Goal: Information Seeking & Learning: Learn about a topic

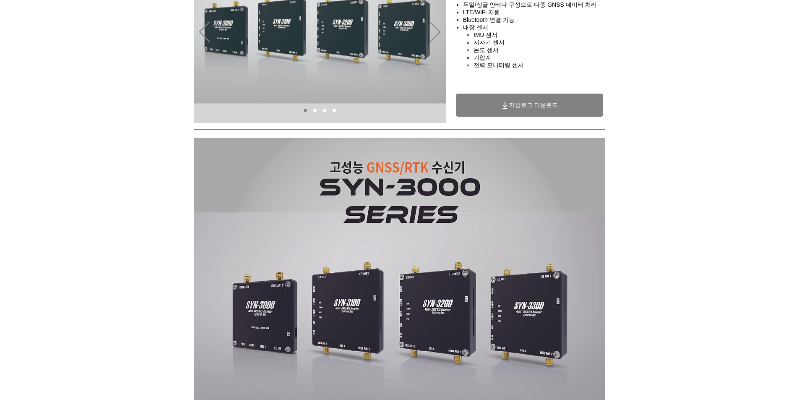
scroll to position [126, 0]
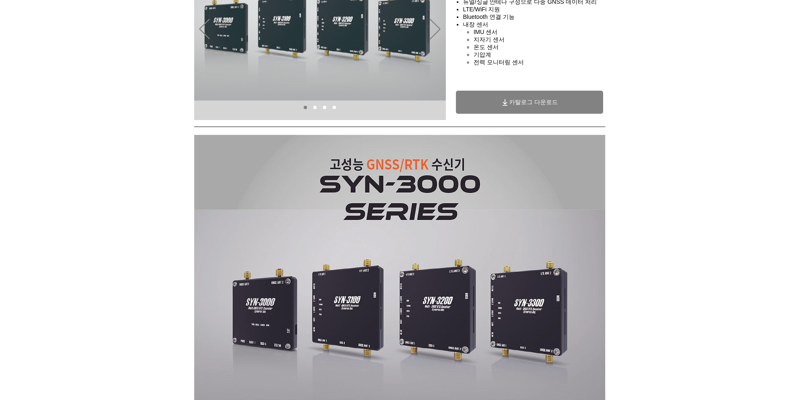
click at [315, 107] on link "SYN-3000" at bounding box center [314, 107] width 3 height 3
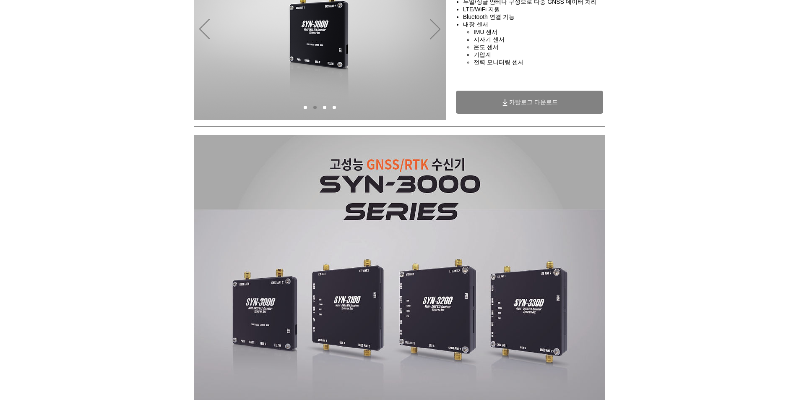
scroll to position [65, 0]
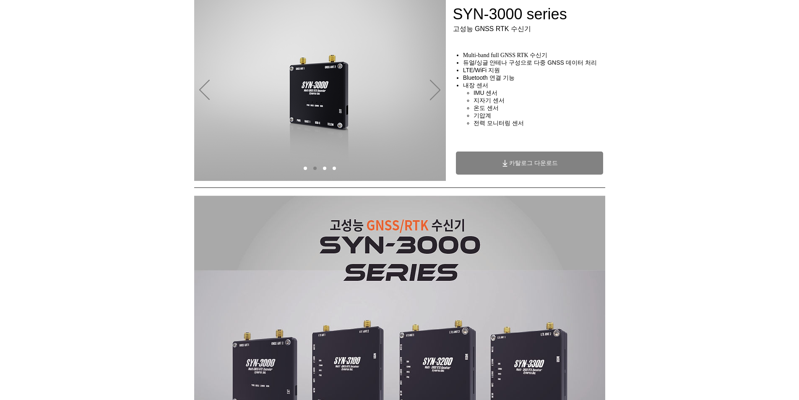
click at [324, 167] on link "SYN-3100" at bounding box center [324, 167] width 3 height 3
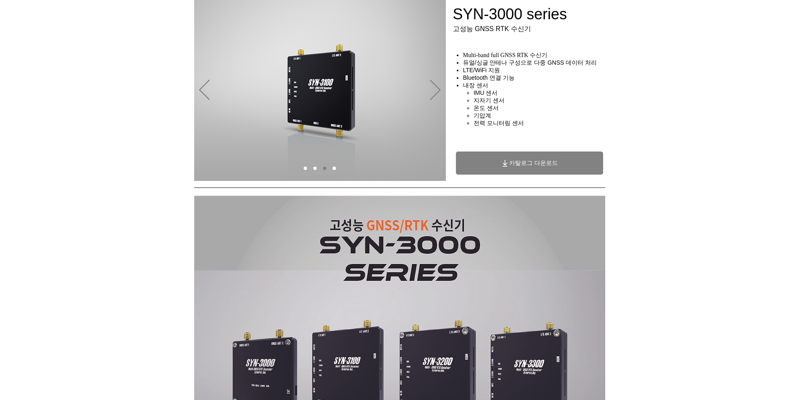
click at [335, 167] on link "SYN-3200" at bounding box center [334, 167] width 3 height 3
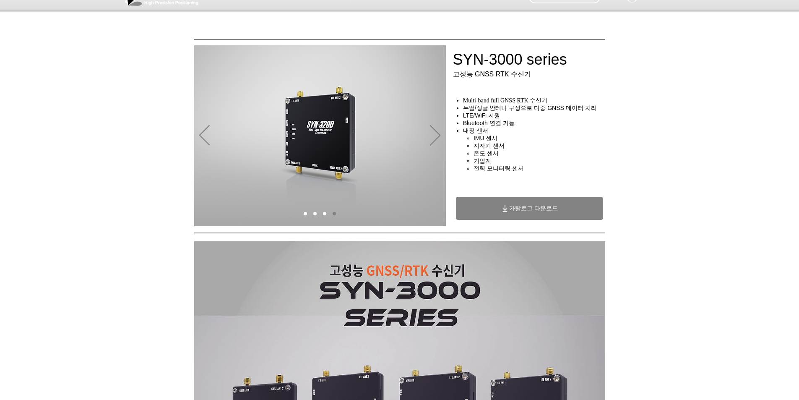
scroll to position [0, 0]
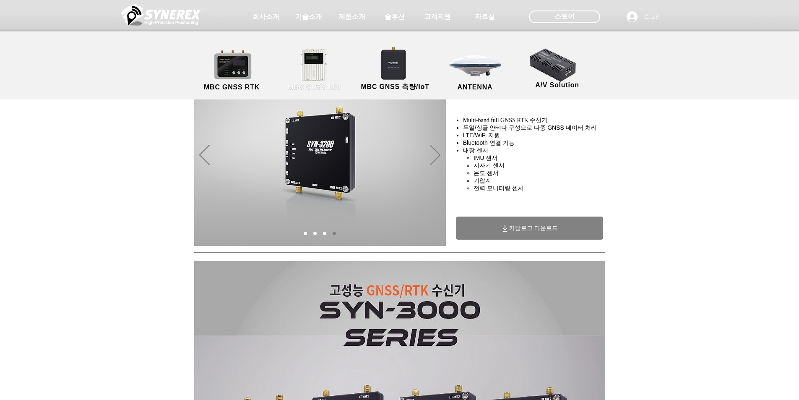
click at [309, 60] on link "MBC GNSS INS" at bounding box center [314, 70] width 75 height 44
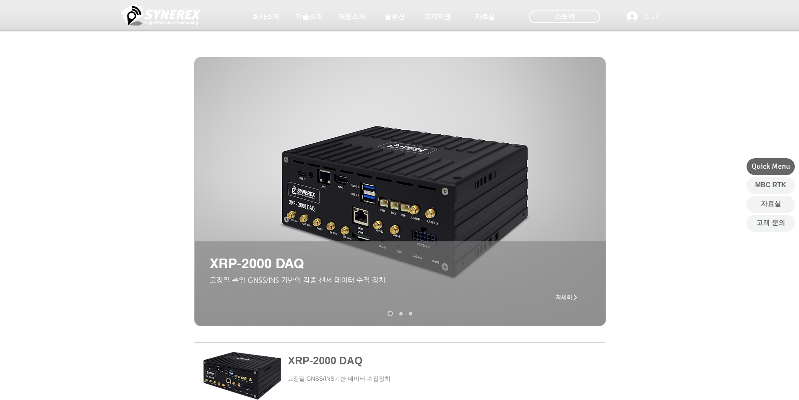
scroll to position [84, 0]
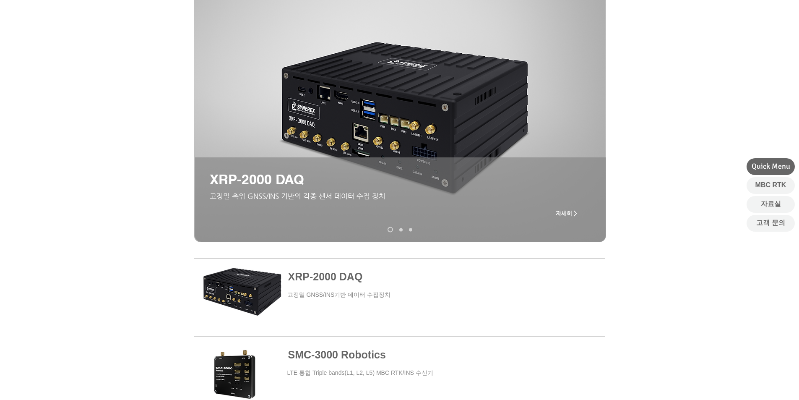
click at [401, 230] on link "XRP-2000" at bounding box center [400, 229] width 3 height 3
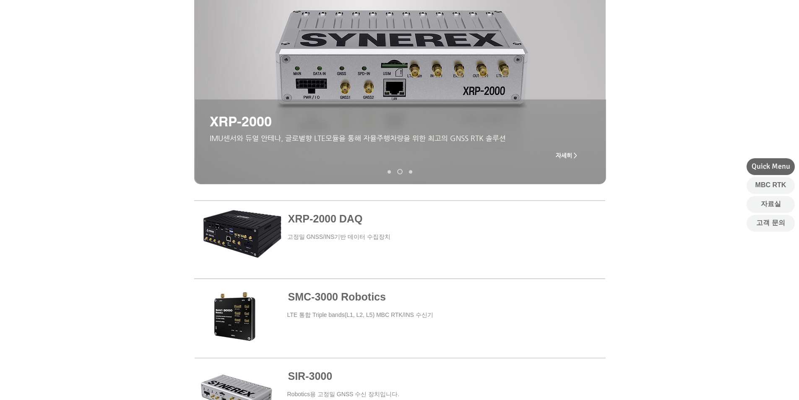
scroll to position [141, 0]
click at [401, 172] on link "MGI-2000" at bounding box center [410, 172] width 3 height 3
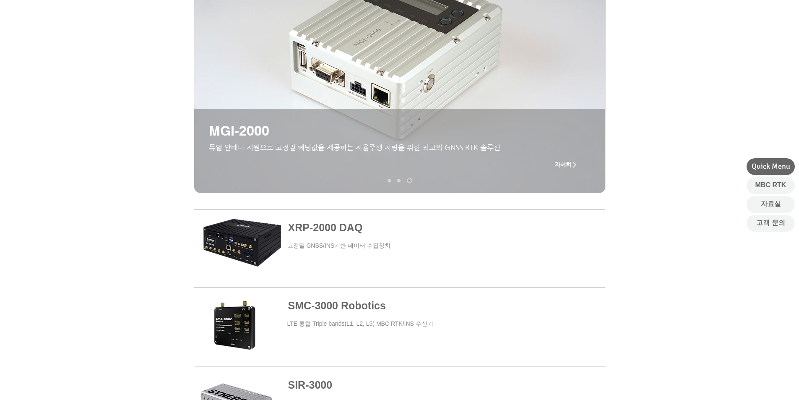
scroll to position [210, 0]
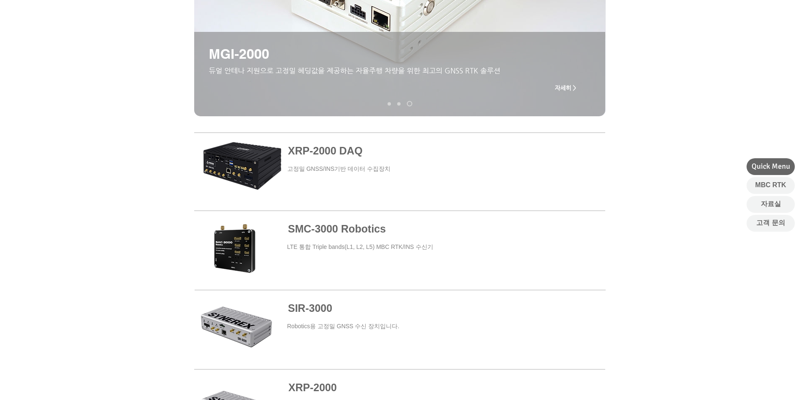
click at [333, 153] on span at bounding box center [400, 172] width 411 height 76
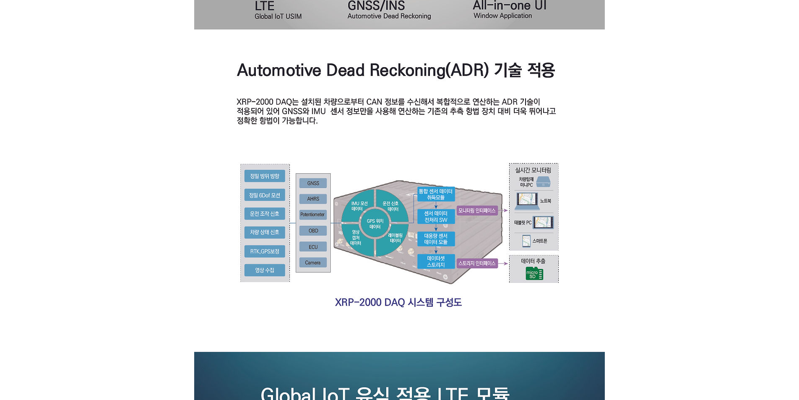
scroll to position [545, 0]
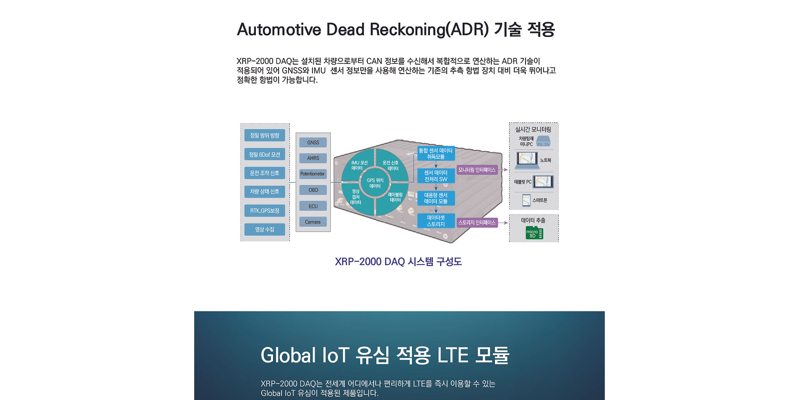
scroll to position [671, 0]
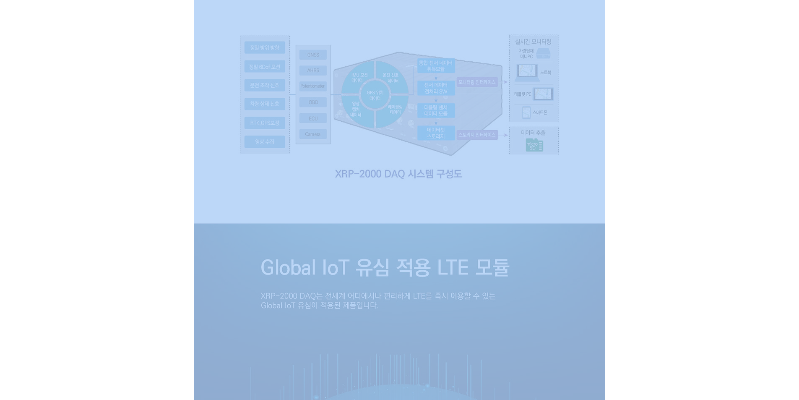
drag, startPoint x: 189, startPoint y: 102, endPoint x: 466, endPoint y: 125, distance: 277.7
click at [401, 124] on section at bounding box center [399, 376] width 799 height 1578
drag, startPoint x: 676, startPoint y: 199, endPoint x: 671, endPoint y: 201, distance: 5.3
click at [401, 199] on div at bounding box center [399, 376] width 799 height 1578
click at [401, 214] on div at bounding box center [399, 376] width 799 height 1578
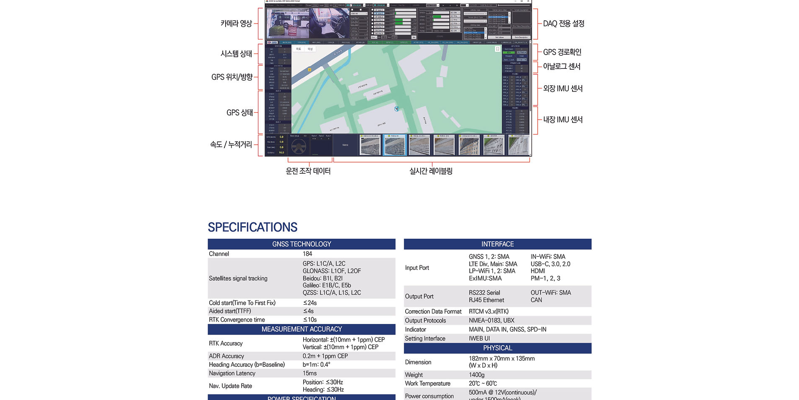
scroll to position [1468, 0]
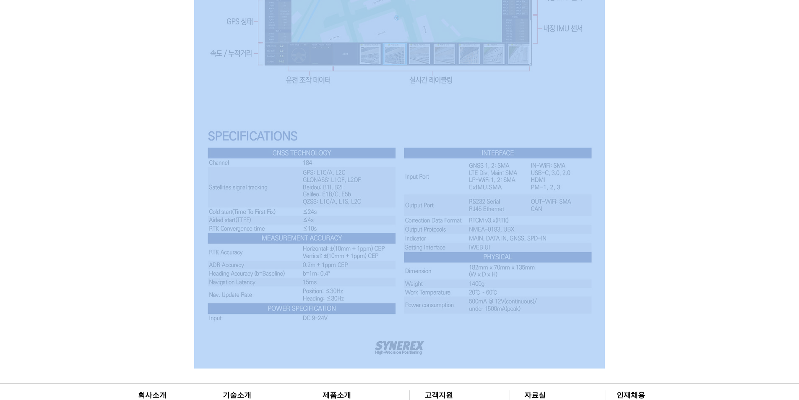
drag, startPoint x: 632, startPoint y: 247, endPoint x: 460, endPoint y: 181, distance: 183.5
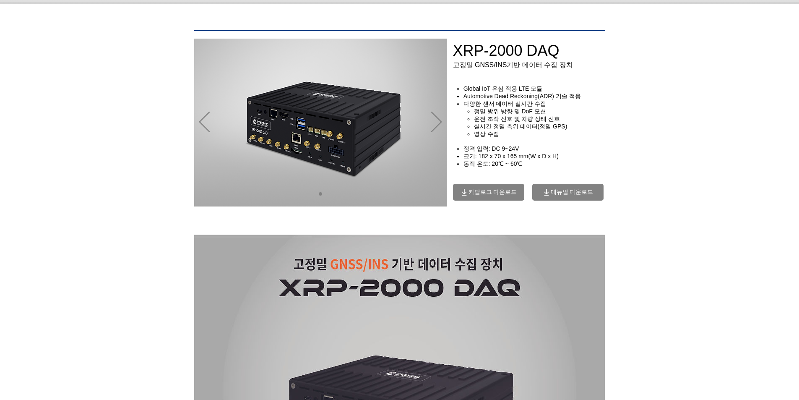
scroll to position [0, 0]
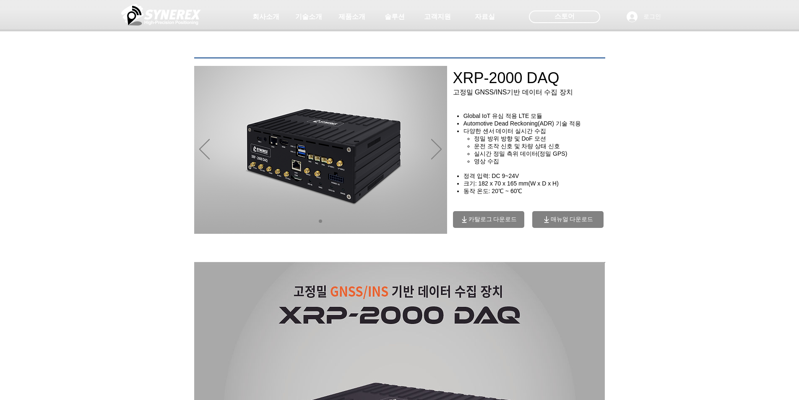
click at [401, 220] on span "카탈로그 다운로드" at bounding box center [492, 220] width 49 height 8
click at [401, 221] on span "매뉴얼 다운로드" at bounding box center [572, 220] width 43 height 8
click at [401, 223] on span "매뉴얼 다운로드" at bounding box center [572, 220] width 43 height 8
click at [401, 222] on span "매뉴얼 다운로드" at bounding box center [572, 220] width 43 height 8
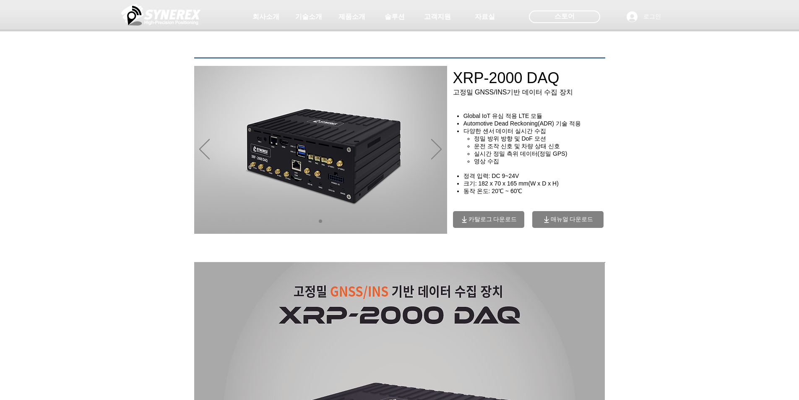
click at [401, 222] on span "매뉴얼 다운로드" at bounding box center [572, 220] width 43 height 8
drag, startPoint x: 100, startPoint y: 196, endPoint x: 156, endPoint y: 198, distance: 55.4
click at [104, 198] on div "main content" at bounding box center [399, 193] width 799 height 130
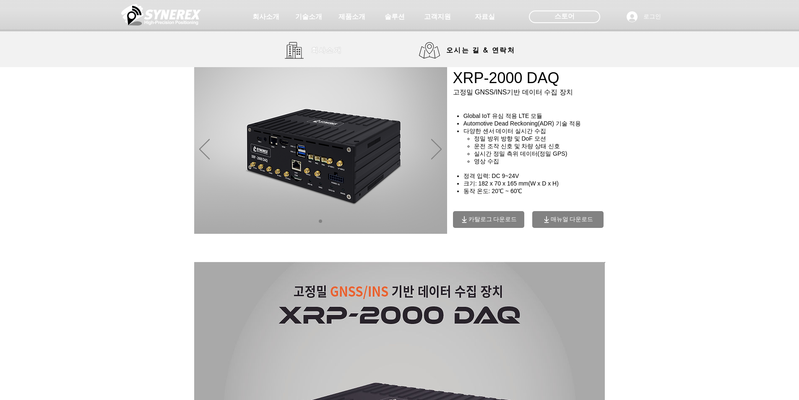
click at [326, 52] on span "회사소개" at bounding box center [326, 50] width 31 height 9
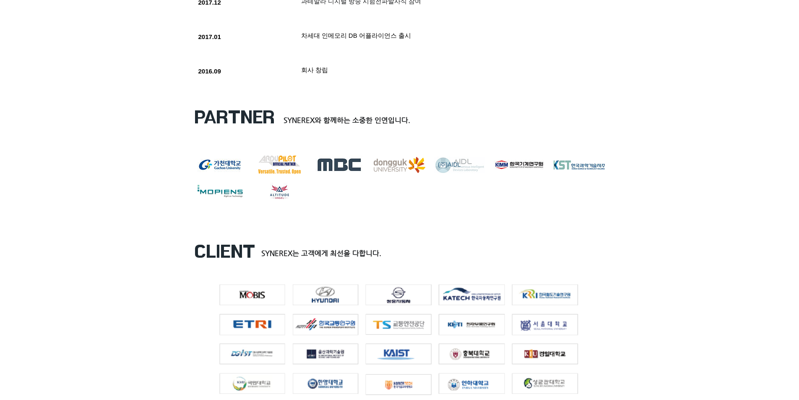
scroll to position [1048, 0]
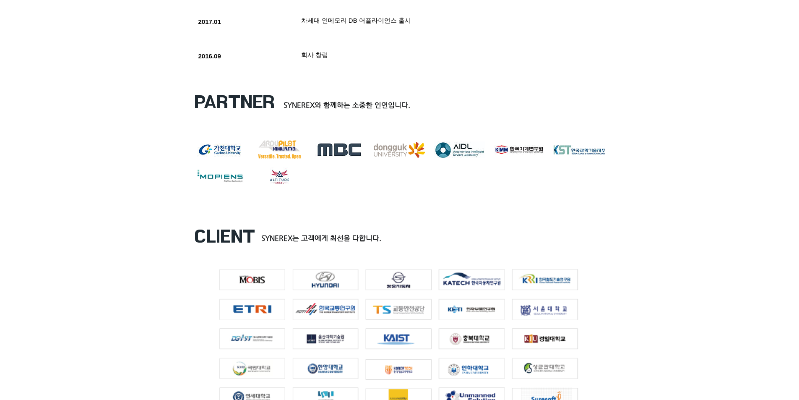
click at [401, 86] on div at bounding box center [399, 144] width 799 height 132
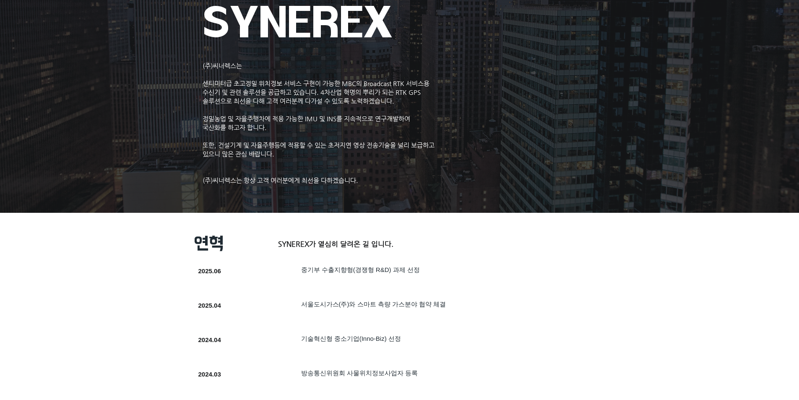
scroll to position [0, 0]
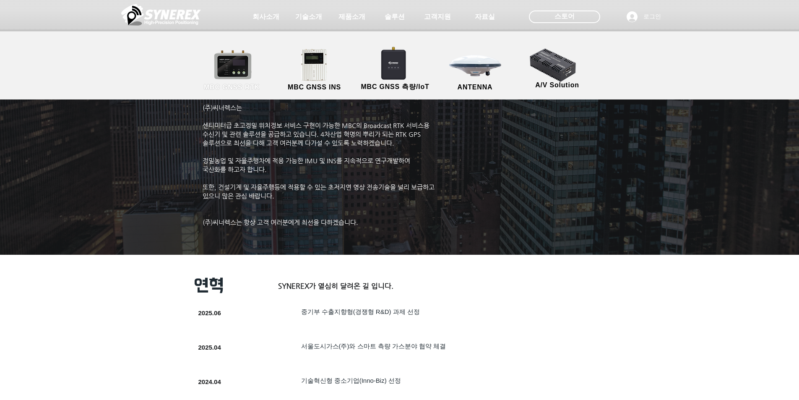
click at [240, 67] on link "MBC GNSS RTK" at bounding box center [231, 70] width 75 height 44
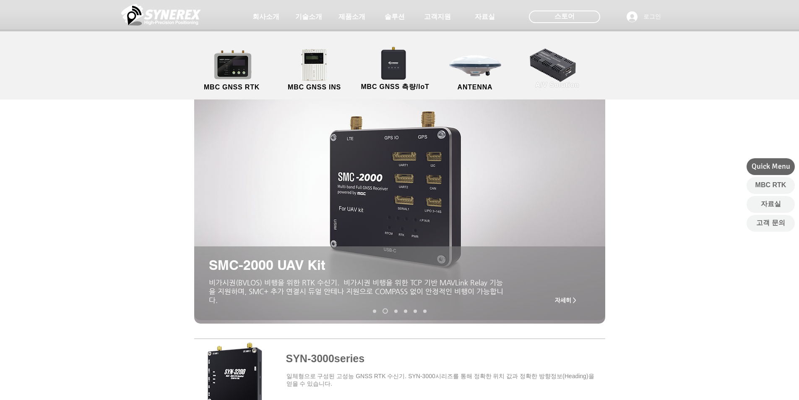
click at [401, 73] on link "A/V Solution" at bounding box center [557, 68] width 75 height 44
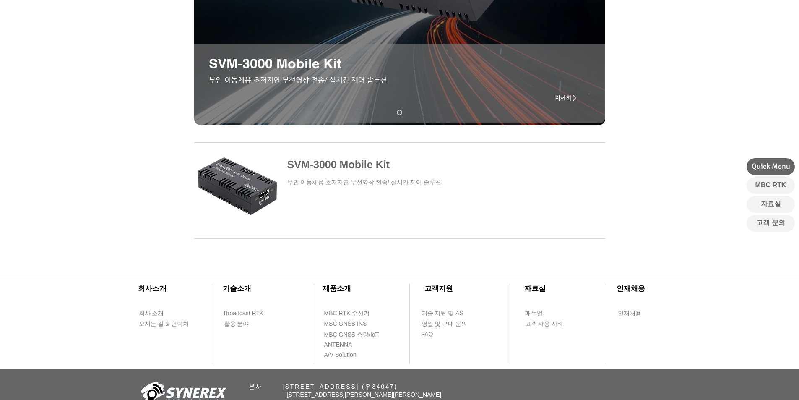
scroll to position [252, 0]
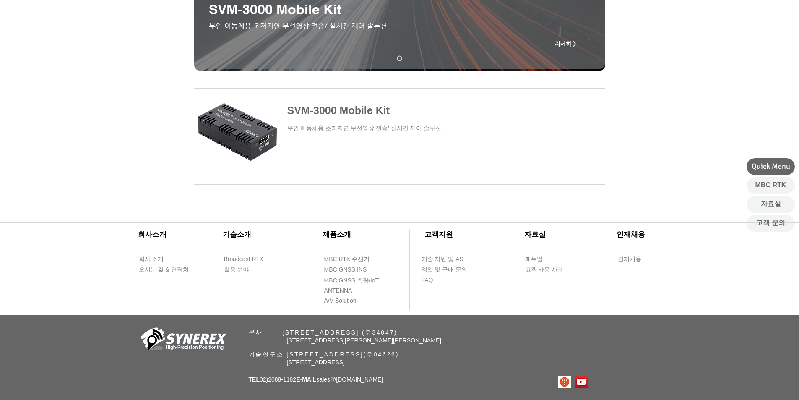
click at [339, 109] on span at bounding box center [399, 129] width 411 height 79
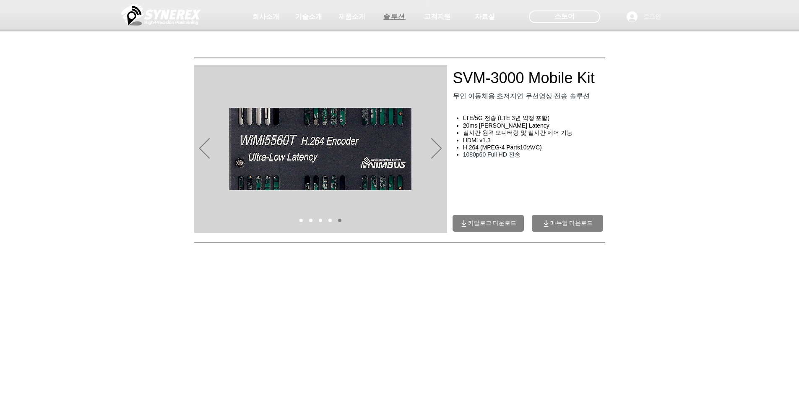
click at [400, 17] on span "솔루션" at bounding box center [394, 17] width 22 height 9
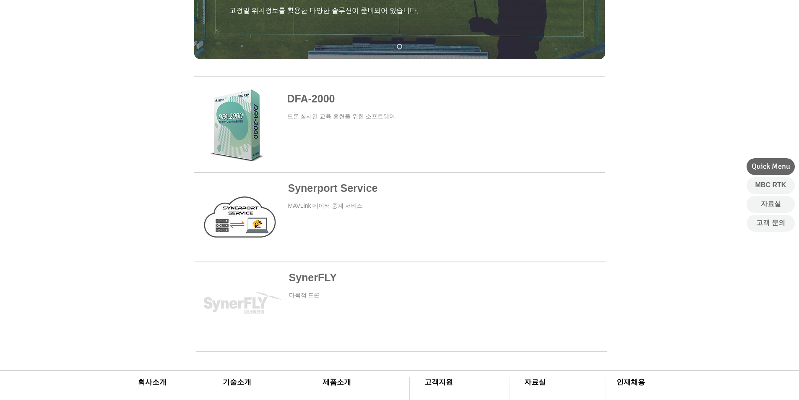
scroll to position [335, 0]
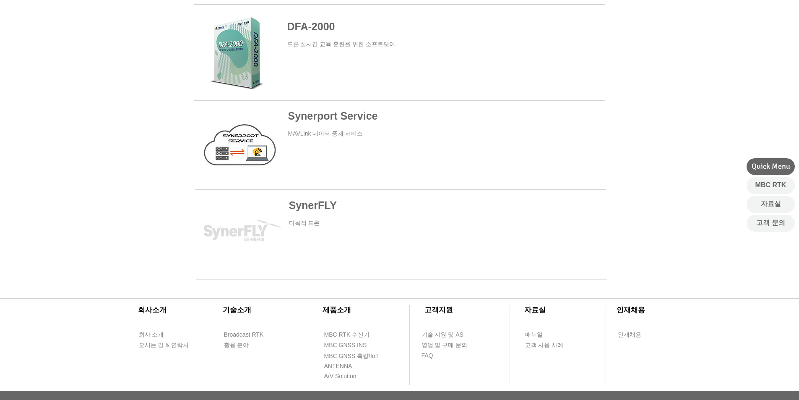
click at [325, 29] on span at bounding box center [398, 52] width 411 height 79
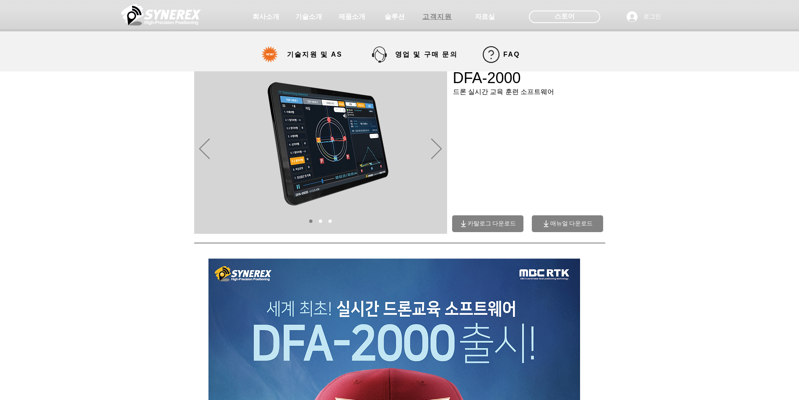
click at [401, 16] on span "고객지원" at bounding box center [436, 17] width 29 height 9
select select "******"
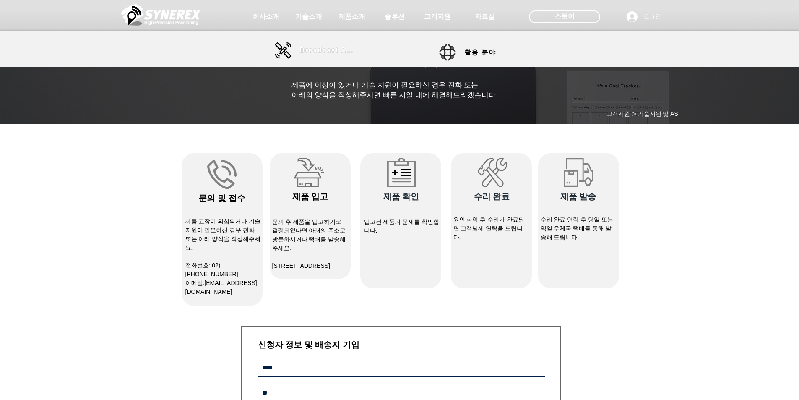
click at [315, 44] on span "Broadcast RTK" at bounding box center [328, 50] width 57 height 17
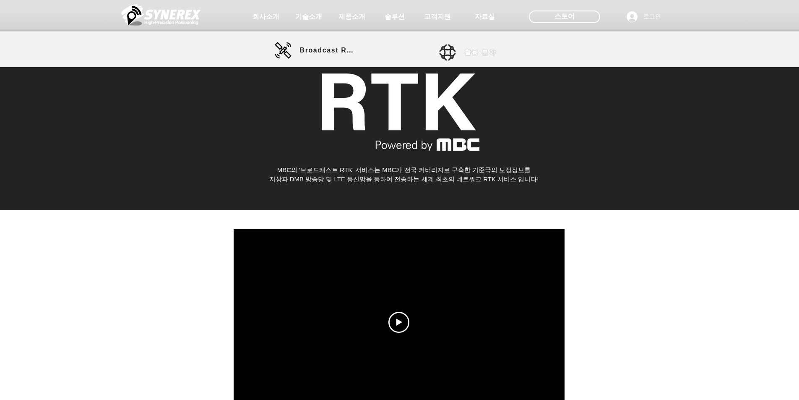
click at [401, 55] on span "활용 분야" at bounding box center [480, 52] width 32 height 9
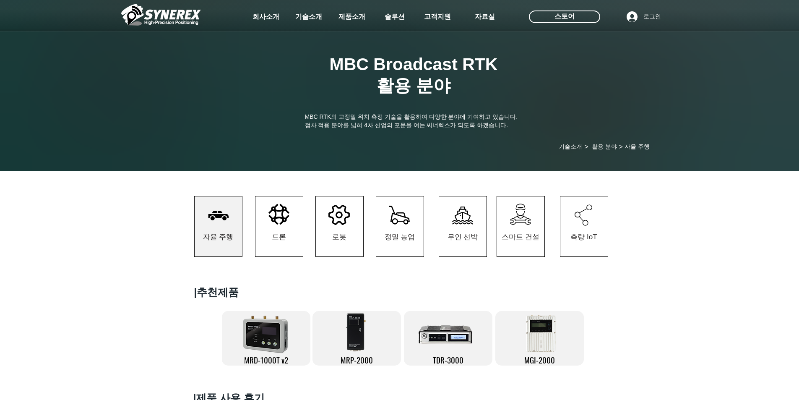
click at [401, 53] on div at bounding box center [399, 62] width 799 height 124
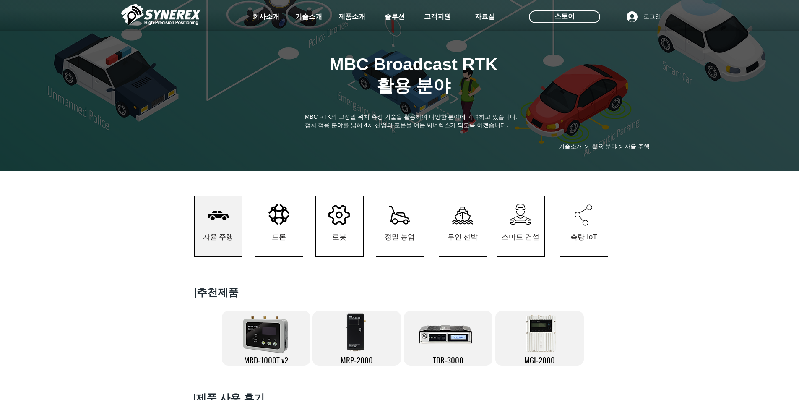
drag, startPoint x: 271, startPoint y: 222, endPoint x: 279, endPoint y: 221, distance: 8.4
click at [271, 222] on icon at bounding box center [278, 213] width 21 height 21
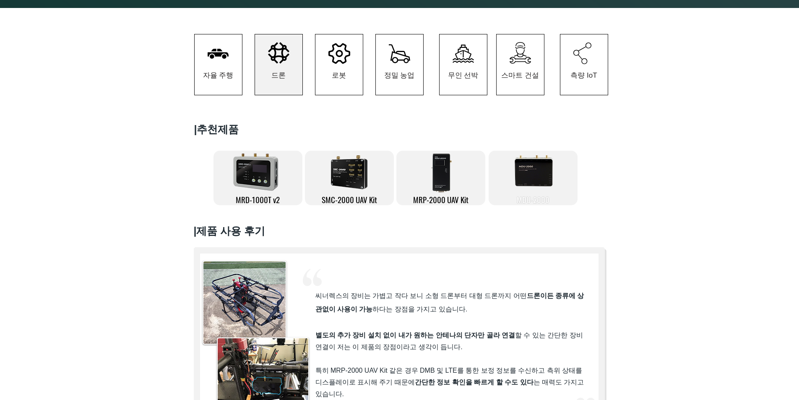
scroll to position [168, 0]
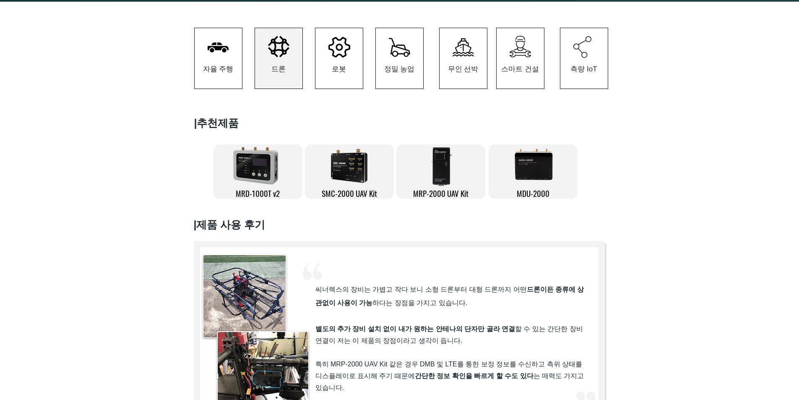
click at [341, 57] on icon at bounding box center [339, 47] width 22 height 21
click at [337, 65] on span "로봇" at bounding box center [338, 68] width 47 height 39
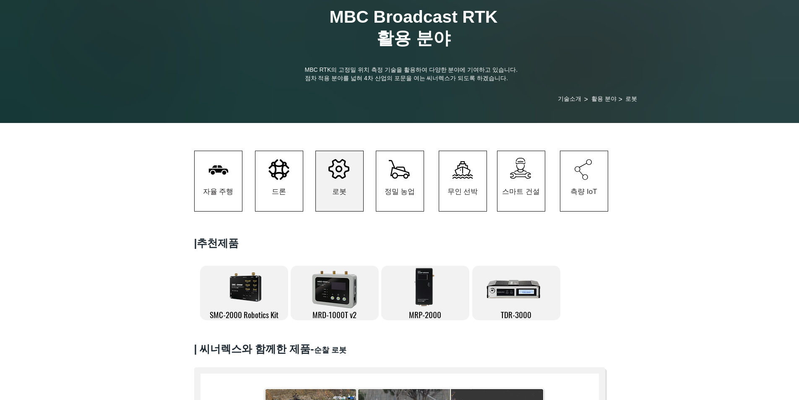
scroll to position [126, 0]
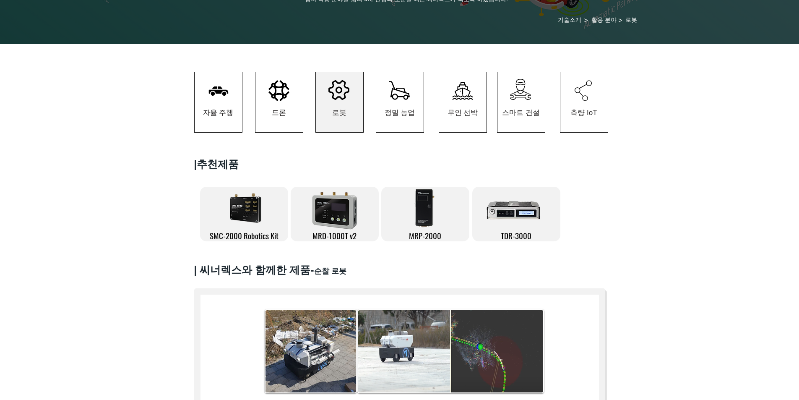
click at [399, 92] on icon "#comp-kzbiihn1 svg [data-color="1"] {fill: #000000;}" at bounding box center [399, 90] width 21 height 19
click at [401, 99] on icon at bounding box center [399, 90] width 21 height 18
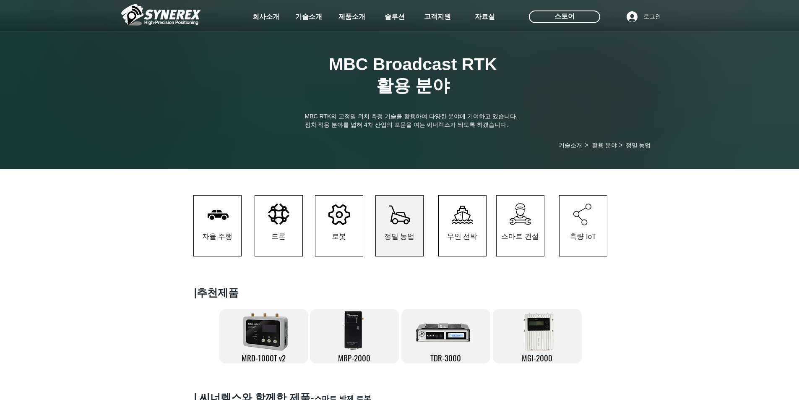
scroll to position [42, 0]
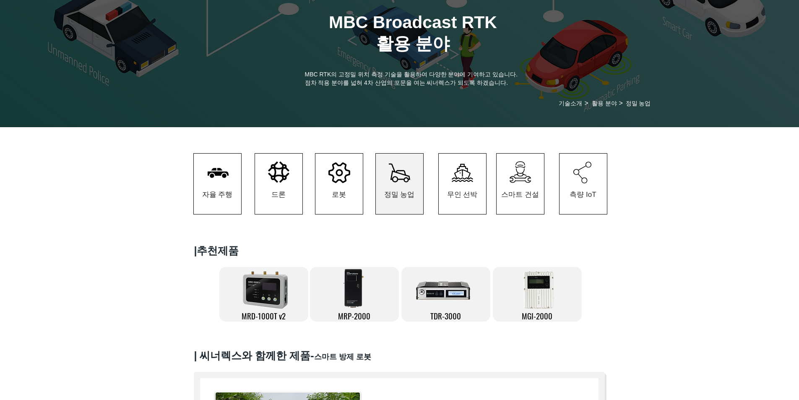
click at [401, 177] on icon "#comp-kzbijty2 svg [data-color="1"] {fill: #000000;}" at bounding box center [462, 173] width 21 height 18
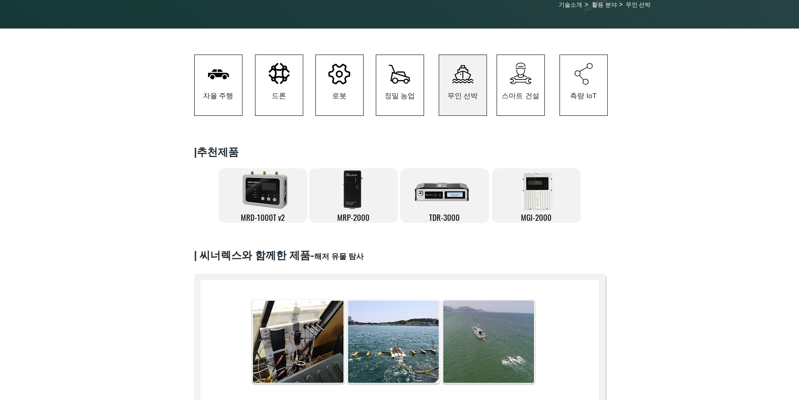
scroll to position [126, 0]
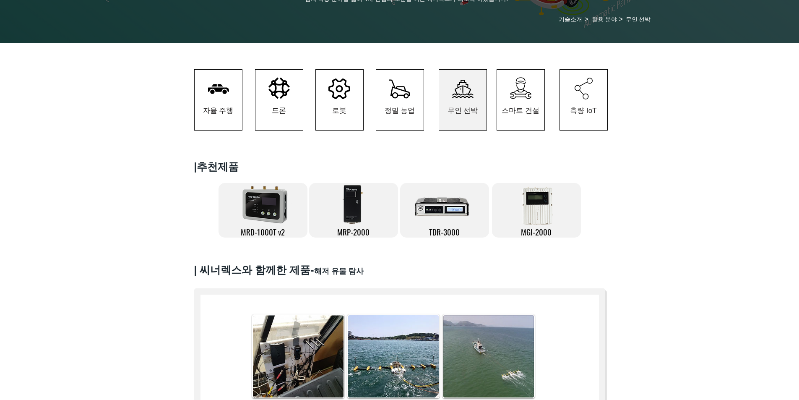
click at [401, 255] on h5 "​| 씨너렉스와 함께한 제품 - 해저 유물 탐사" at bounding box center [338, 271] width 289 height 16
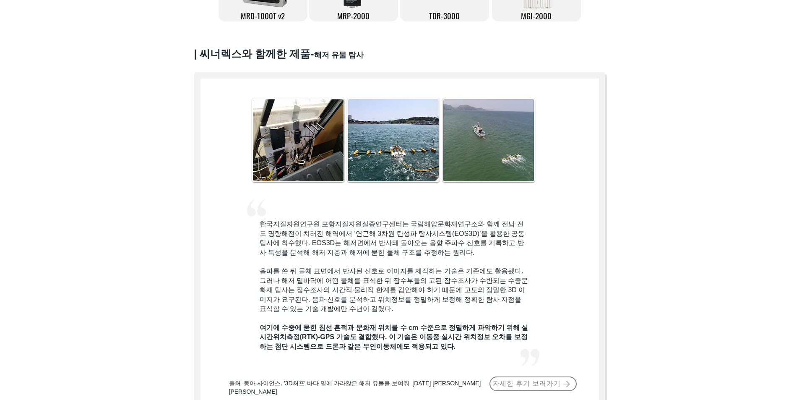
scroll to position [294, 0]
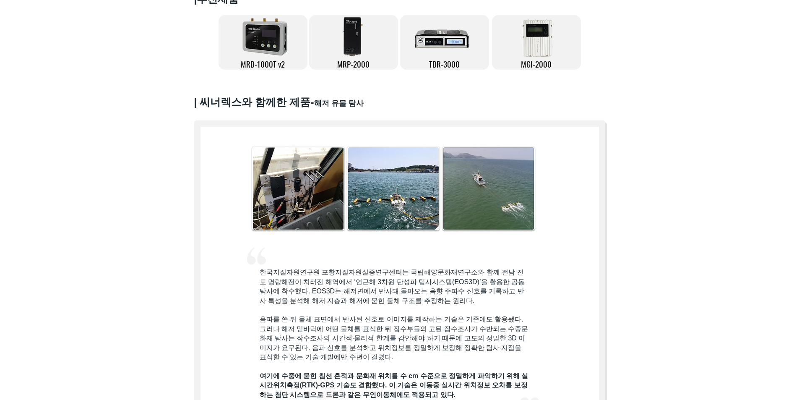
click at [401, 115] on div at bounding box center [399, 46] width 799 height 138
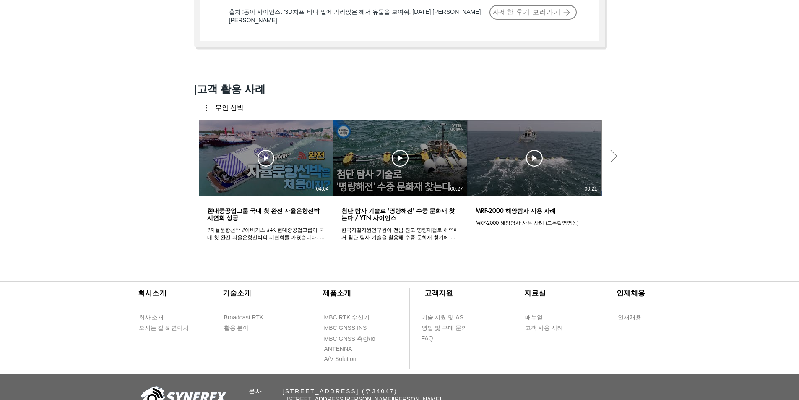
scroll to position [671, 0]
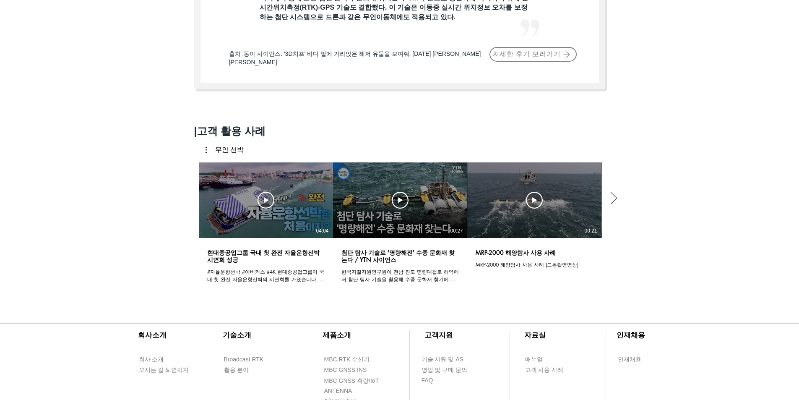
click at [401, 200] on icon "다음 동영상" at bounding box center [613, 198] width 13 height 13
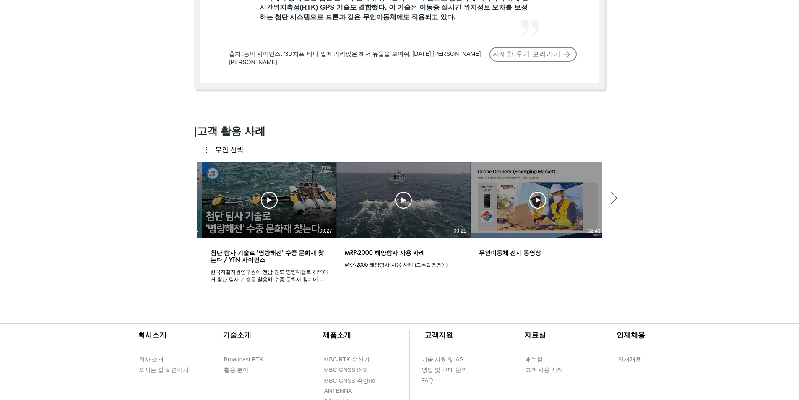
scroll to position [0, 135]
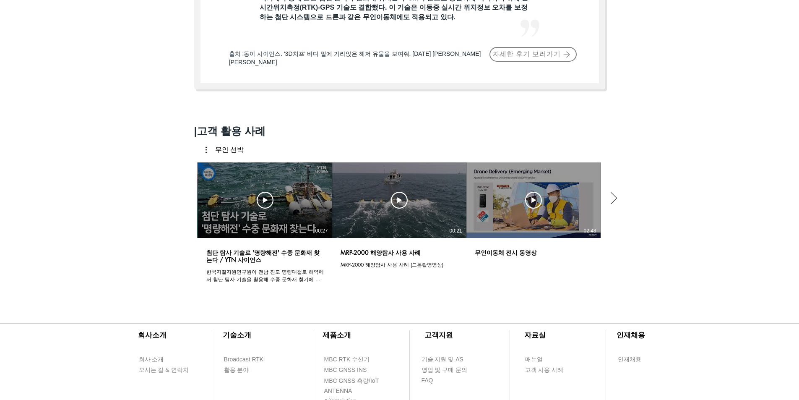
click at [401, 197] on icon "다음 동영상" at bounding box center [613, 198] width 13 height 13
click at [401, 199] on icon "다음 동영상" at bounding box center [613, 198] width 13 height 13
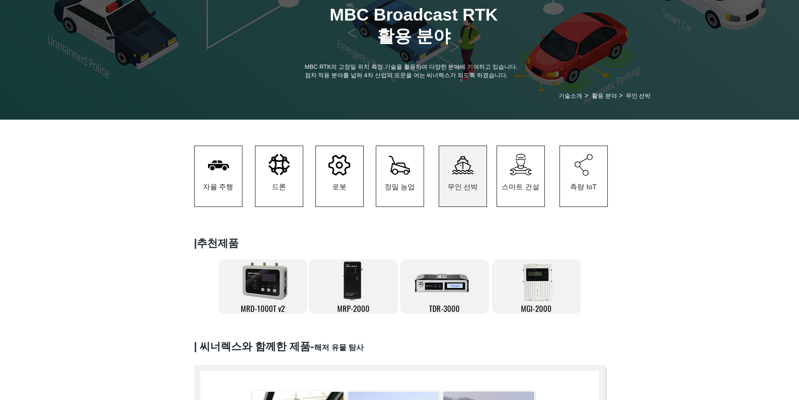
scroll to position [0, 0]
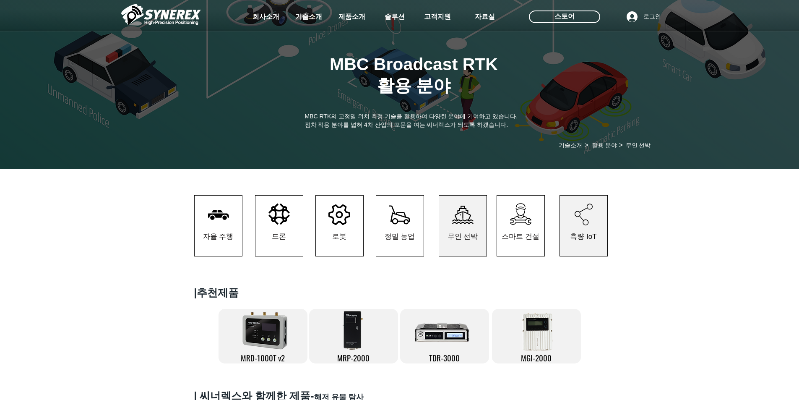
click at [401, 227] on span "측량 IoT" at bounding box center [583, 235] width 47 height 39
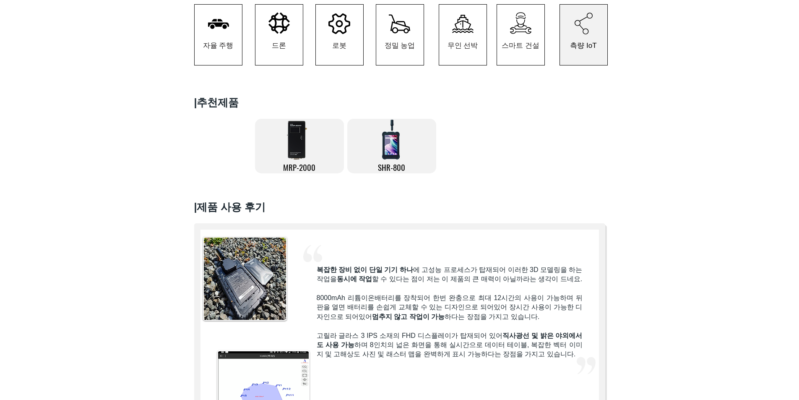
scroll to position [252, 0]
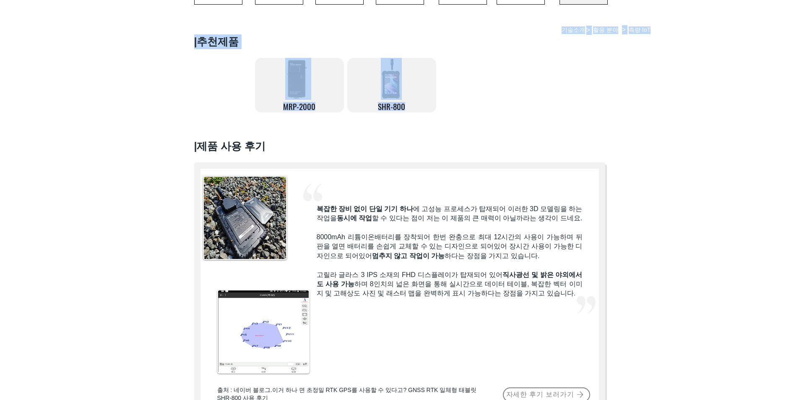
drag, startPoint x: 515, startPoint y: 140, endPoint x: 475, endPoint y: 120, distance: 44.6
click at [401, 117] on div "MBC Broadcast RTK 활용 분야 MBC RTK의 고정밀 위치 측정 기술을 활용하여 다양한 분야에 기여하고 있습니다. 점차 적용 분야…" at bounding box center [399, 255] width 799 height 757
drag, startPoint x: 495, startPoint y: 121, endPoint x: 491, endPoint y: 134, distance: 13.1
click at [401, 121] on div at bounding box center [399, 70] width 799 height 110
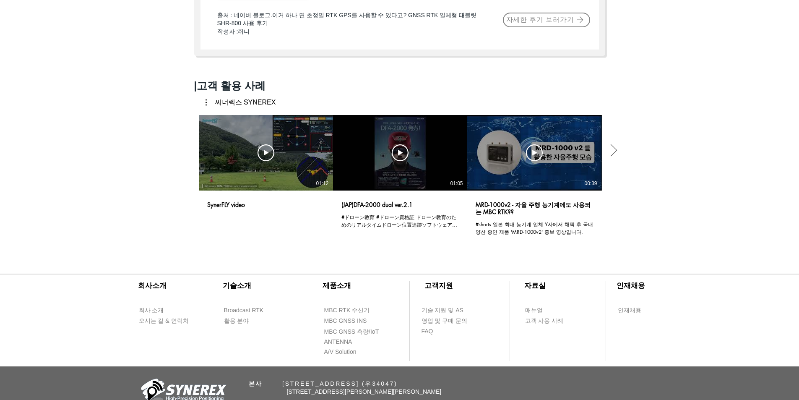
scroll to position [629, 0]
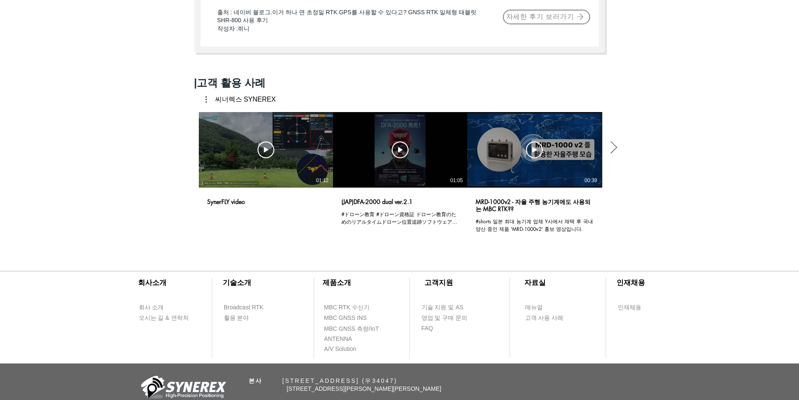
click at [401, 153] on icon "다음 동영상" at bounding box center [613, 147] width 13 height 13
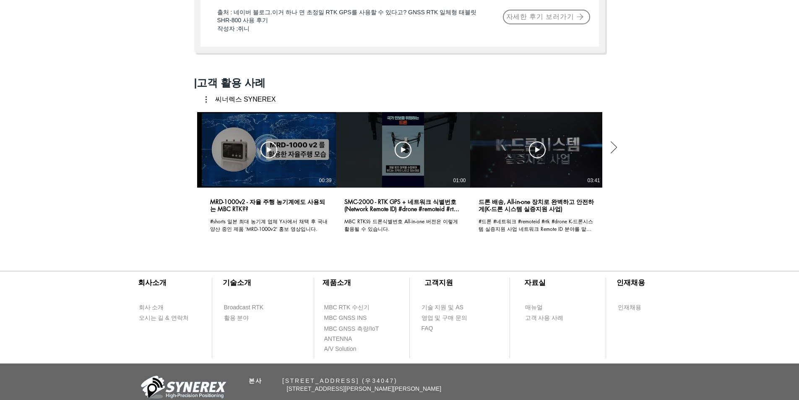
scroll to position [0, 270]
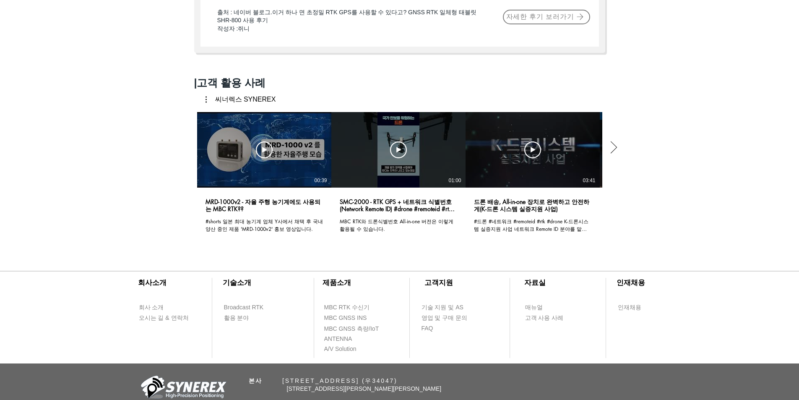
click at [401, 153] on icon "다음 동영상" at bounding box center [613, 147] width 13 height 13
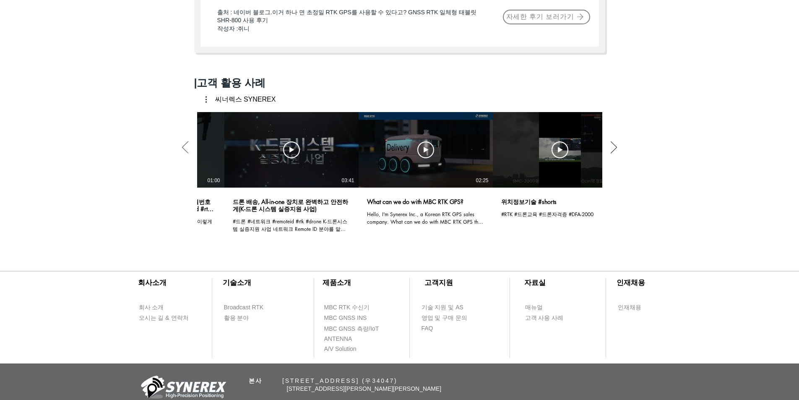
click at [401, 153] on icon "다음 동영상" at bounding box center [613, 147] width 13 height 13
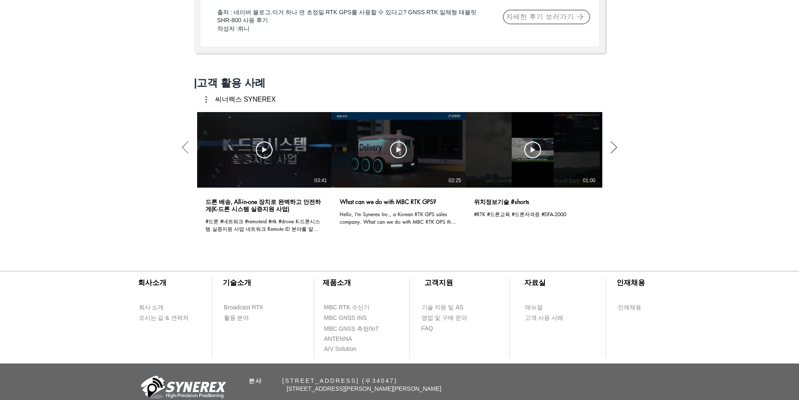
click at [401, 153] on icon "다음 동영상" at bounding box center [613, 147] width 13 height 13
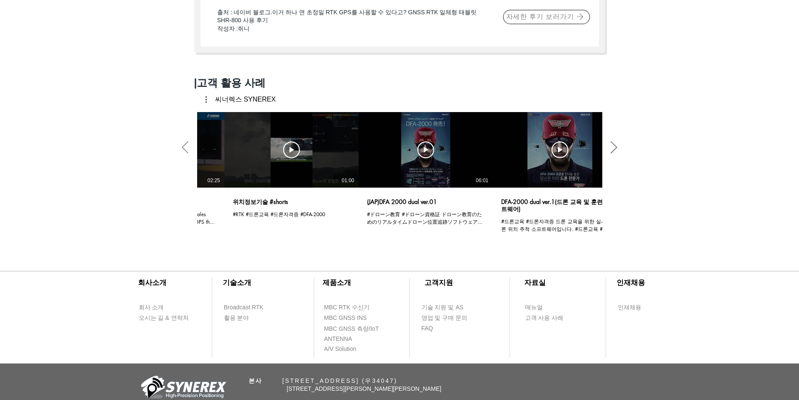
click at [401, 153] on icon "다음 동영상" at bounding box center [613, 147] width 13 height 13
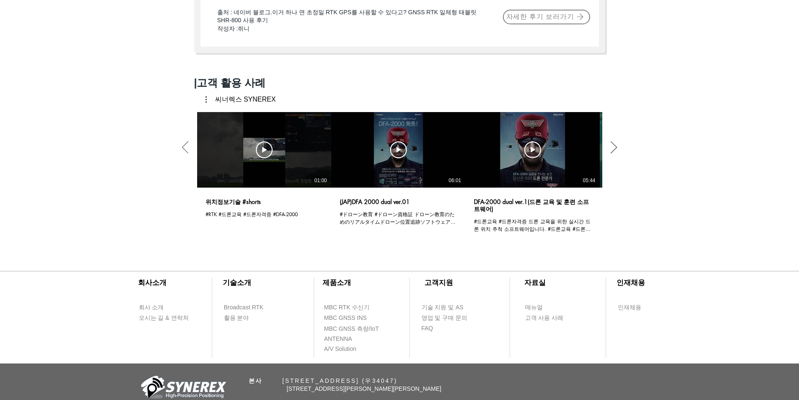
click at [401, 153] on icon "다음 동영상" at bounding box center [613, 147] width 13 height 13
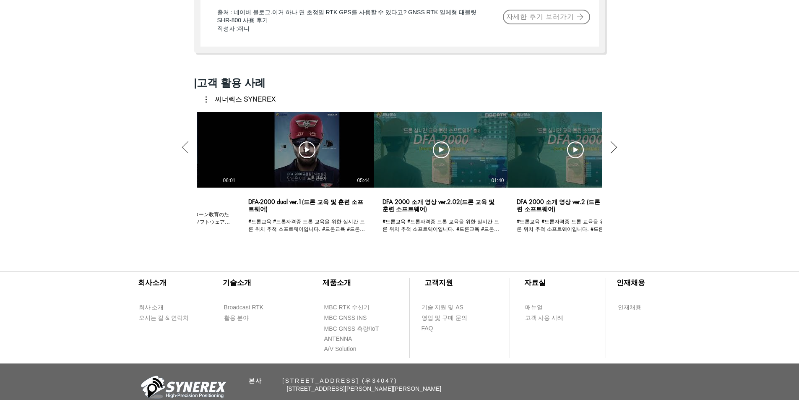
click at [401, 153] on icon "다음 동영상" at bounding box center [613, 147] width 13 height 13
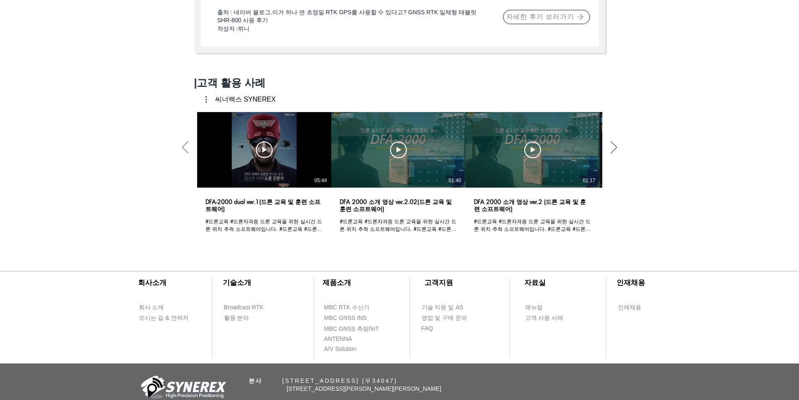
click at [401, 153] on icon "다음 동영상" at bounding box center [613, 147] width 13 height 13
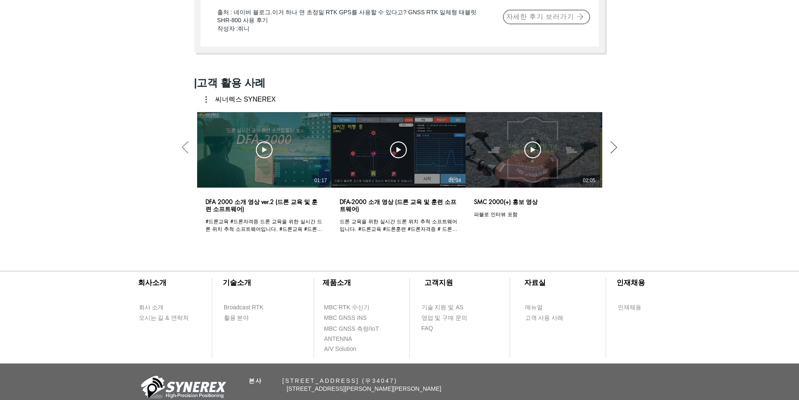
click at [401, 153] on icon "다음 동영상" at bounding box center [613, 147] width 13 height 13
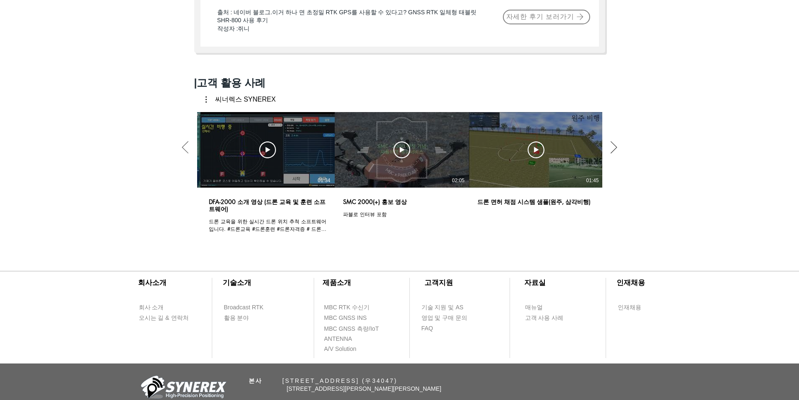
click at [401, 153] on icon "다음 동영상" at bounding box center [613, 147] width 13 height 13
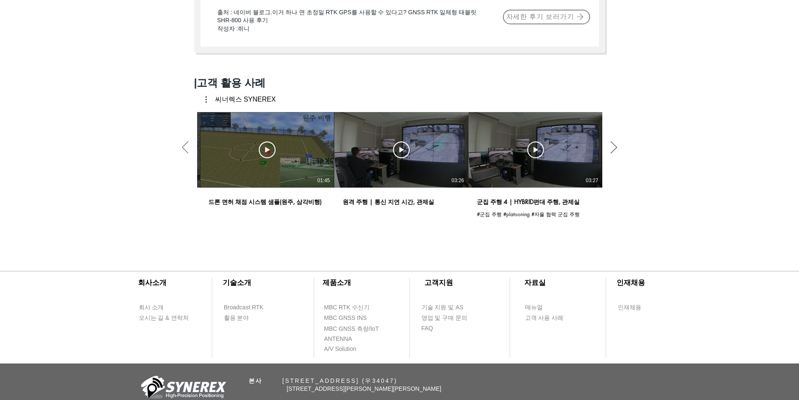
scroll to position [0, 1746]
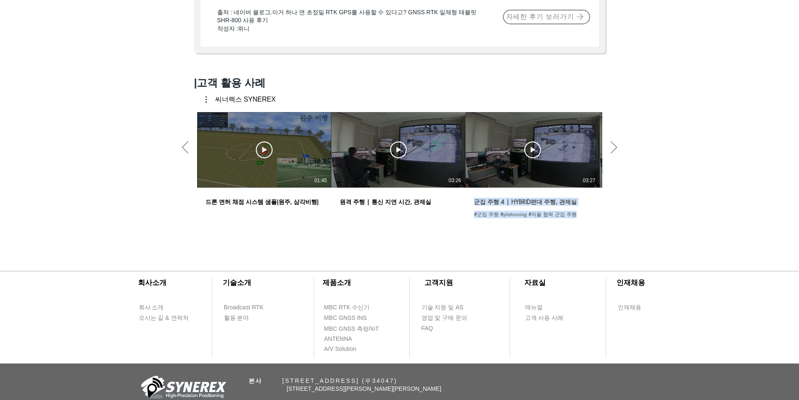
drag, startPoint x: 574, startPoint y: 239, endPoint x: 514, endPoint y: 226, distance: 61.5
click at [401, 223] on div "동영상 보기 동영상 보기 03:27 군집 주행 4 | HYBRID편대 주행, 관제실 #군집 주행 #platooning #자율 협력 군집 주행" at bounding box center [532, 172] width 134 height 121
click at [401, 206] on h3 "군집 주행 4 | HYBRID편대 주행, 관제실" at bounding box center [532, 202] width 117 height 8
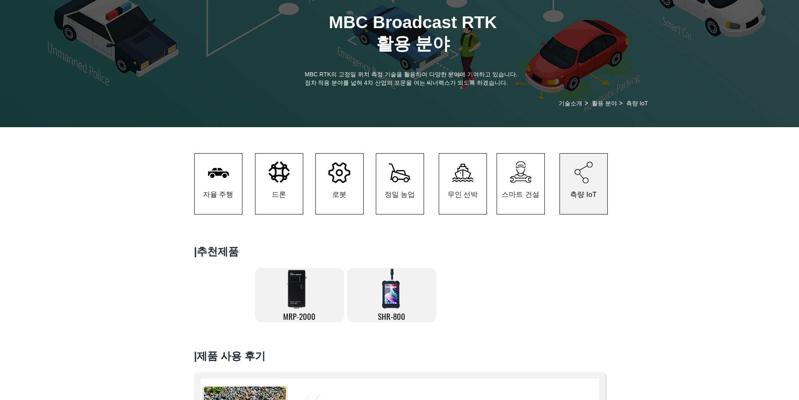
scroll to position [0, 0]
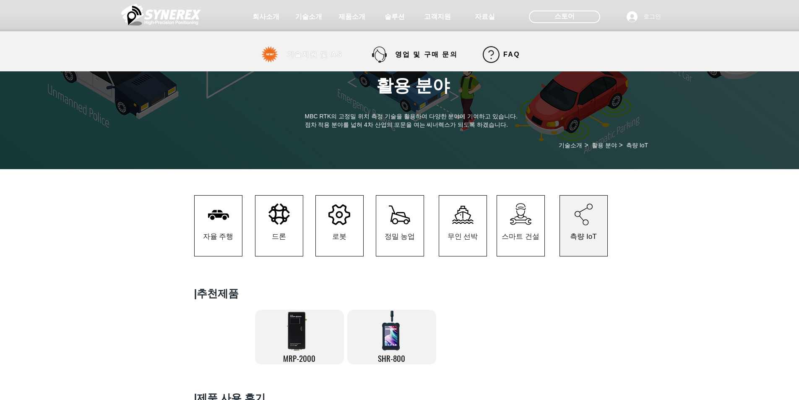
click at [334, 56] on span "기술지원 및 AS" at bounding box center [315, 54] width 56 height 9
select select "******"
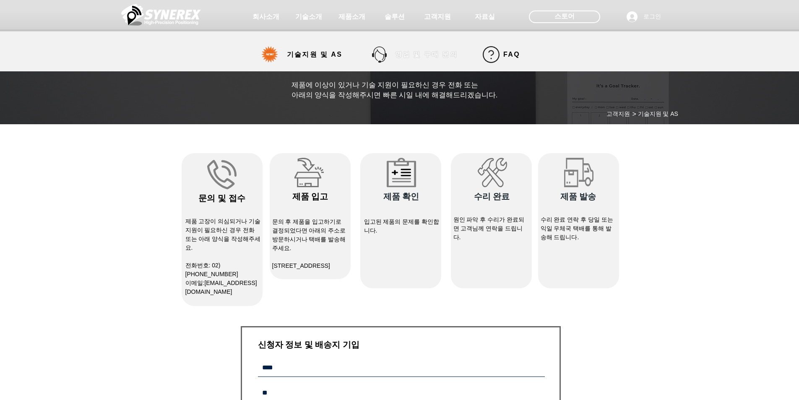
click at [401, 51] on span "영업 및 구매 문의" at bounding box center [426, 54] width 62 height 9
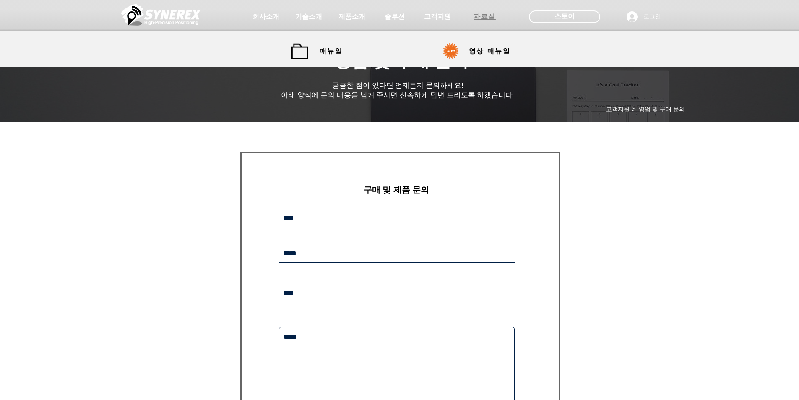
click at [401, 18] on span "자료실" at bounding box center [484, 17] width 22 height 9
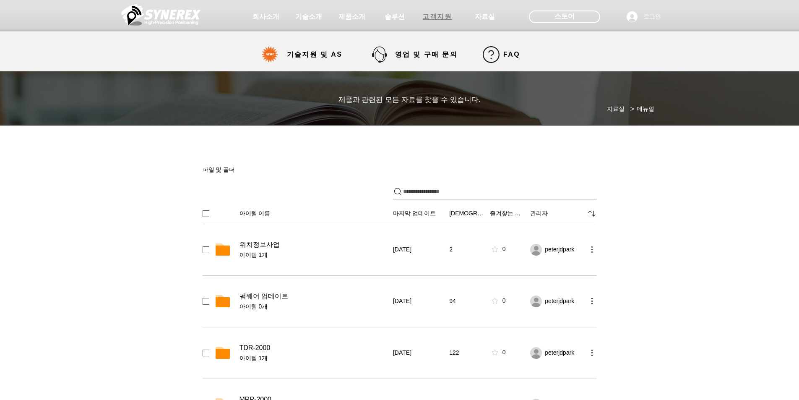
click at [401, 18] on span "고객지원" at bounding box center [436, 17] width 29 height 9
select select "******"
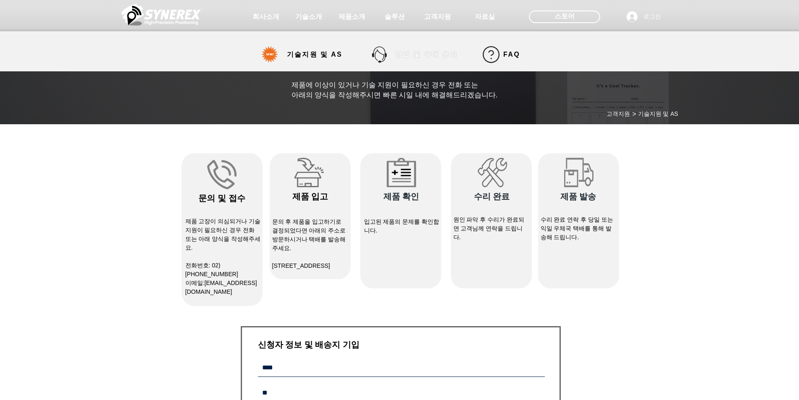
click at [401, 56] on span "영업 및 구매 문의" at bounding box center [426, 54] width 62 height 9
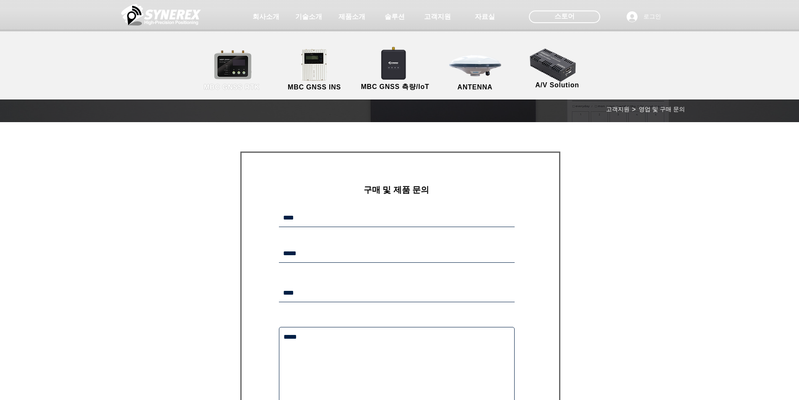
click at [239, 69] on link "MBC GNSS RTK" at bounding box center [231, 70] width 75 height 44
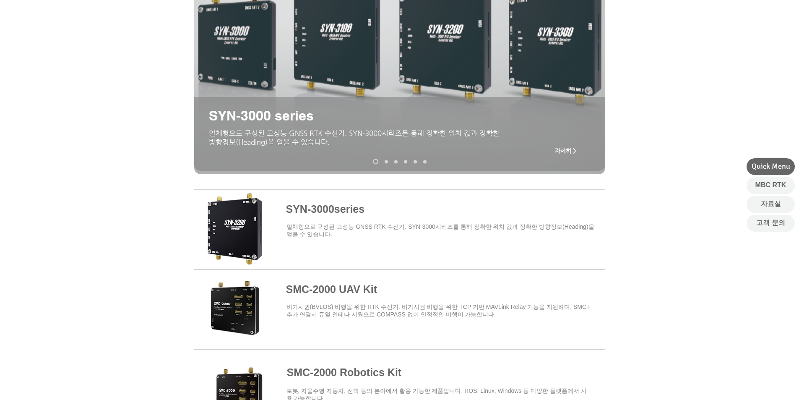
scroll to position [252, 0]
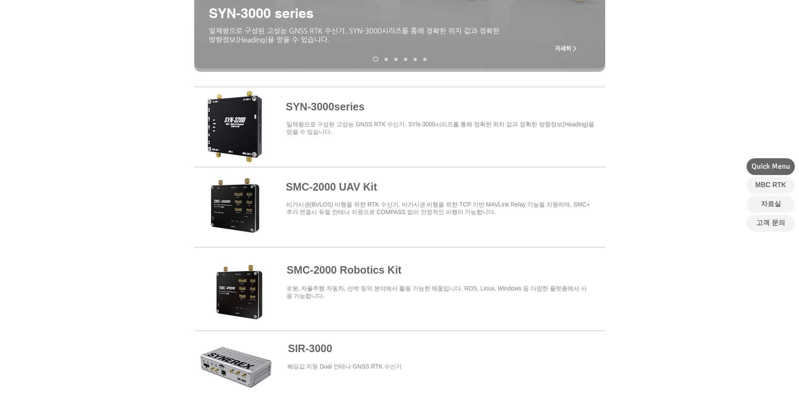
click at [339, 109] on span at bounding box center [399, 124] width 411 height 73
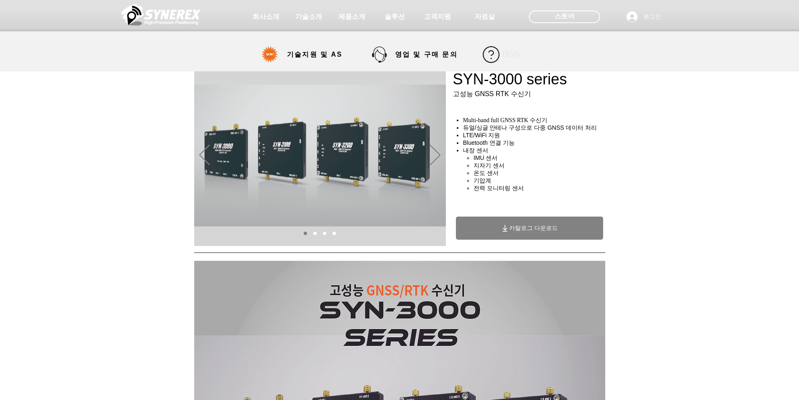
click at [401, 58] on span "FAQ" at bounding box center [511, 55] width 17 height 8
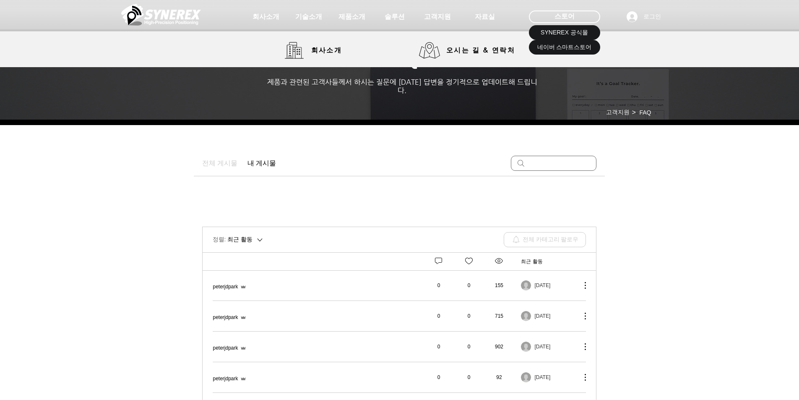
click at [170, 15] on img at bounding box center [161, 14] width 80 height 25
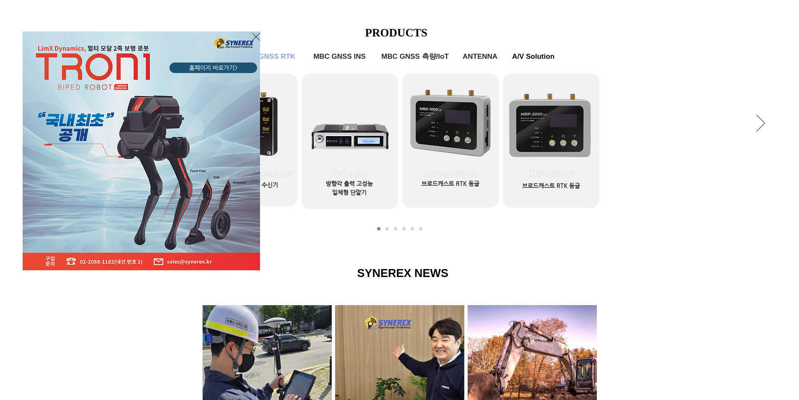
click at [401, 255] on div "LimX Dinamics" at bounding box center [399, 200] width 799 height 400
click at [268, 255] on div "LimX Dinamics" at bounding box center [399, 200] width 799 height 400
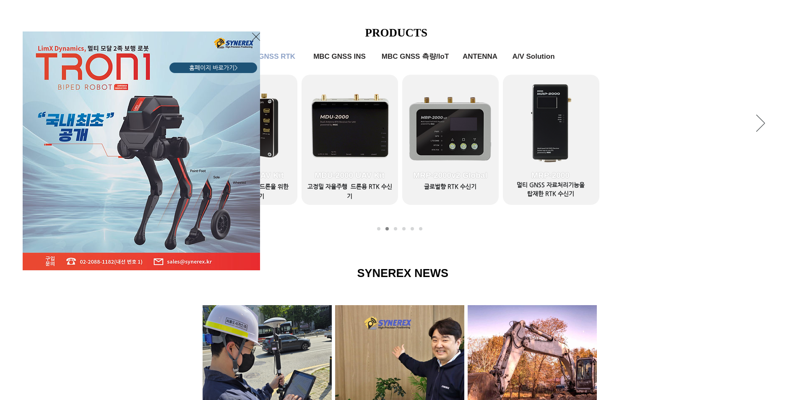
click at [253, 33] on icon "사이트로 돌아가기" at bounding box center [256, 36] width 8 height 10
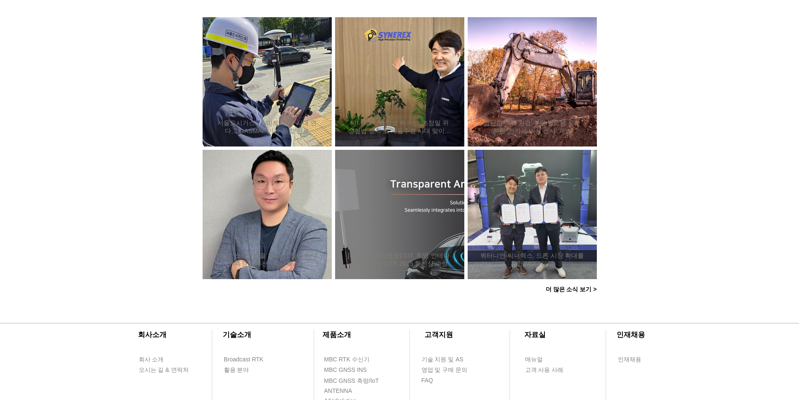
scroll to position [710, 0]
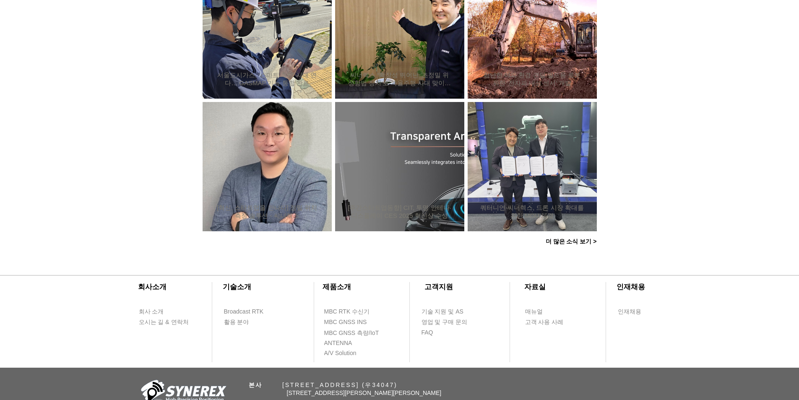
click at [401, 238] on span "더 많은 소식 보기 >" at bounding box center [571, 242] width 51 height 8
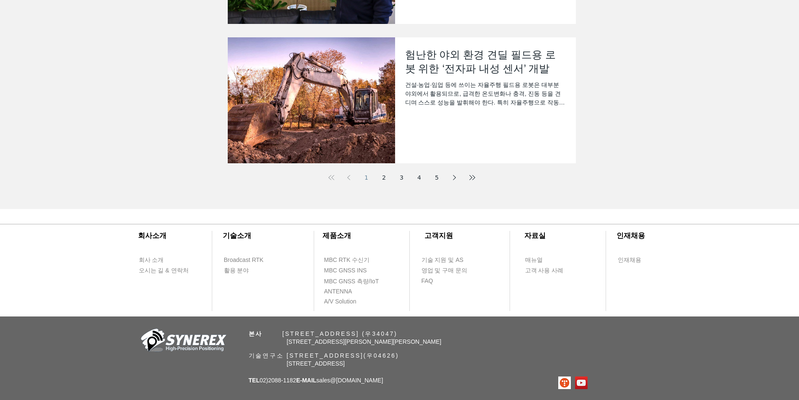
scroll to position [361, 0]
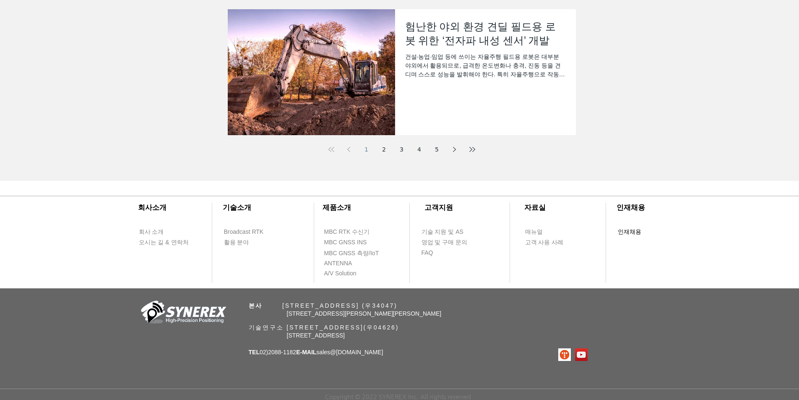
click at [401, 231] on span "인재채용" at bounding box center [629, 232] width 23 height 8
click at [401, 241] on span "고객 사용 사례" at bounding box center [544, 242] width 39 height 8
click at [401, 242] on span "고객 사용 사례" at bounding box center [544, 242] width 39 height 8
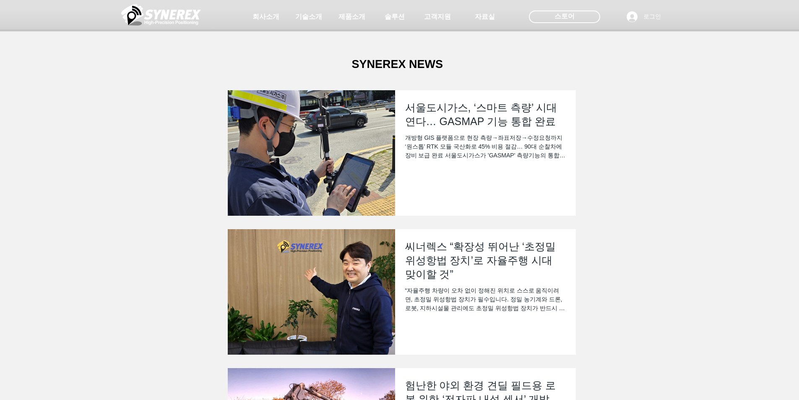
scroll to position [361, 0]
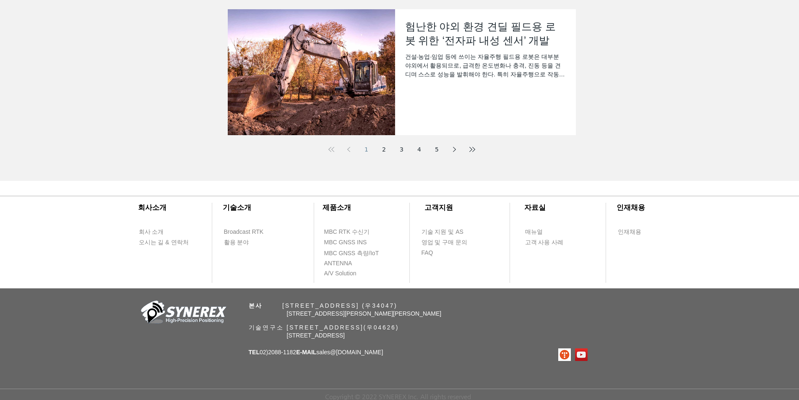
click at [401, 255] on div "​회사소개 ​기술소개 회사 소개 Broadcast RTK 오시는 길 & 연락처 활용 분야 ​제품소개 ​고객지원 ​자료실 ​인재채용 MBC RT…" at bounding box center [399, 290] width 799 height 219
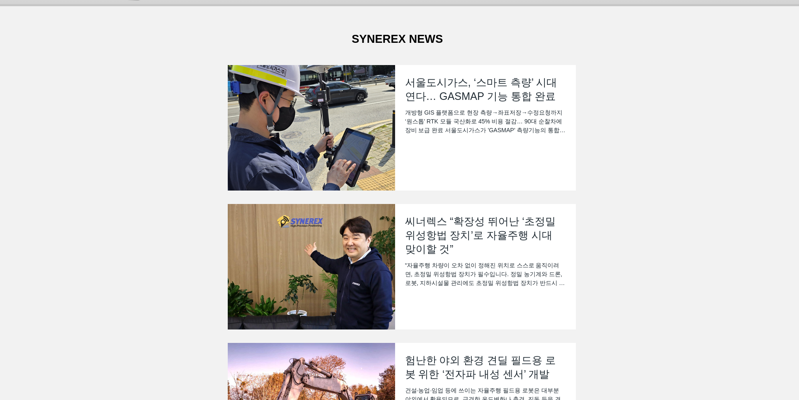
scroll to position [0, 0]
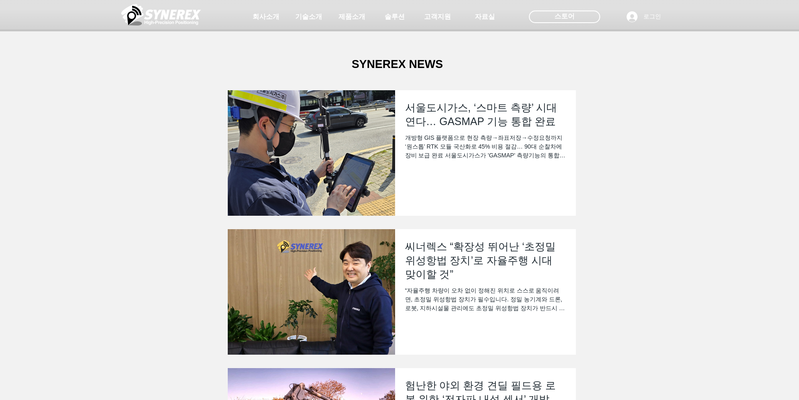
click at [401, 111] on div at bounding box center [399, 62] width 799 height 124
click at [348, 120] on div at bounding box center [399, 62] width 799 height 124
click at [401, 106] on div at bounding box center [399, 62] width 799 height 124
click at [401, 246] on h2 "씨너렉스 “확장성 뛰어난 ‘초정밀 위성항법 장치’로 자율주행 시대 맞이할 것”" at bounding box center [485, 260] width 161 height 42
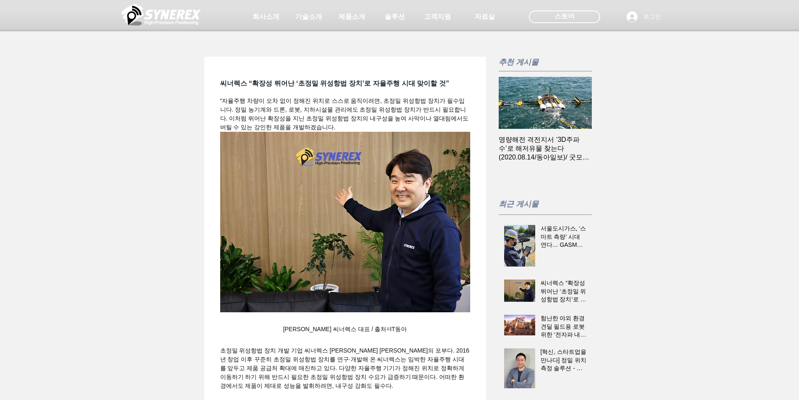
click at [182, 19] on img at bounding box center [161, 14] width 80 height 25
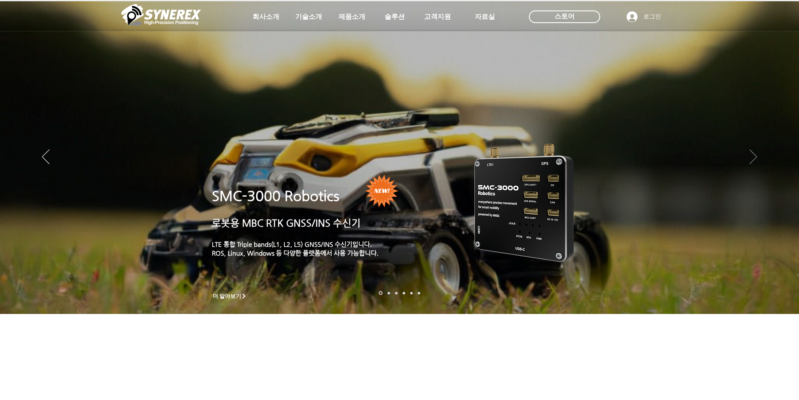
click at [756, 156] on icon "다음" at bounding box center [753, 156] width 8 height 15
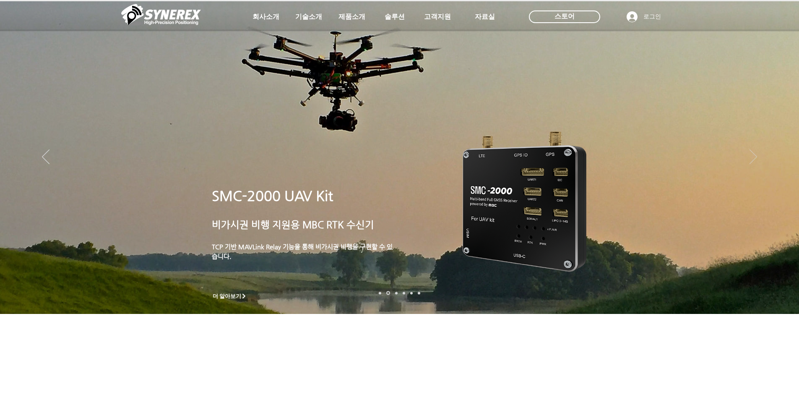
click at [756, 156] on icon "다음" at bounding box center [753, 156] width 8 height 15
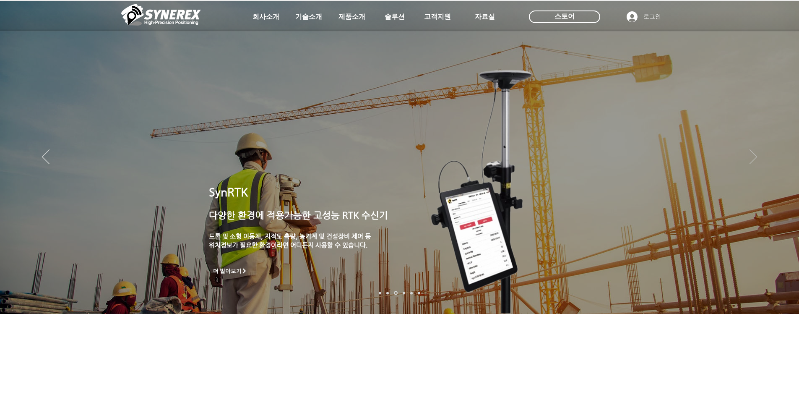
click at [756, 156] on icon "다음" at bounding box center [753, 156] width 8 height 15
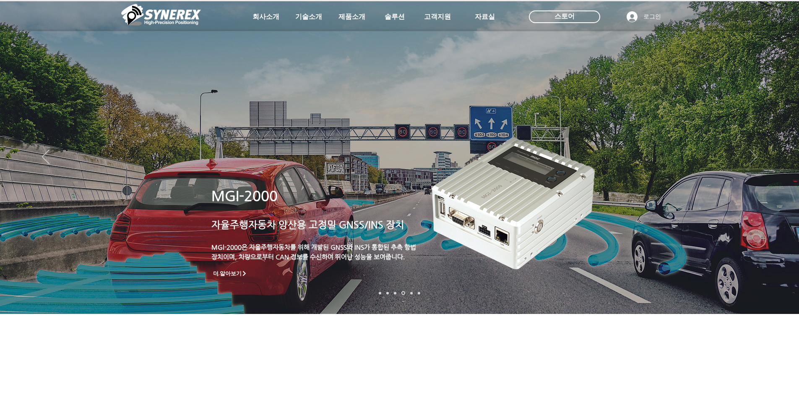
click at [756, 156] on icon "다음" at bounding box center [753, 156] width 8 height 15
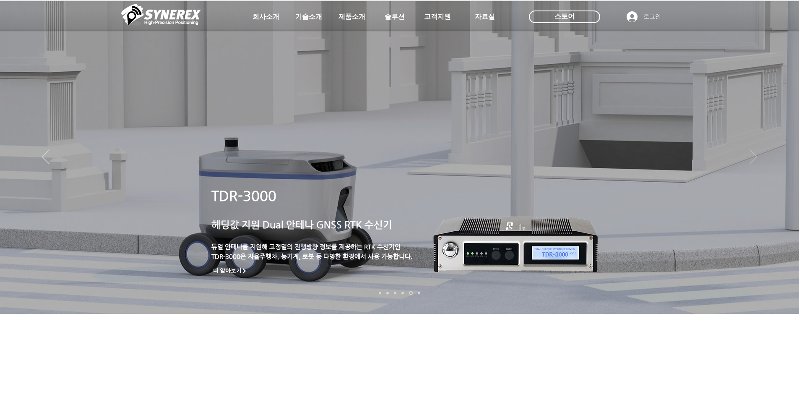
click at [756, 156] on icon "다음" at bounding box center [753, 156] width 8 height 15
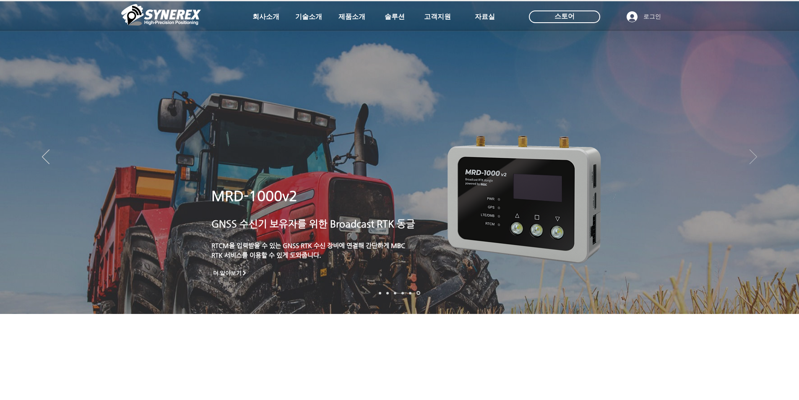
click at [756, 156] on icon "다음" at bounding box center [753, 156] width 8 height 15
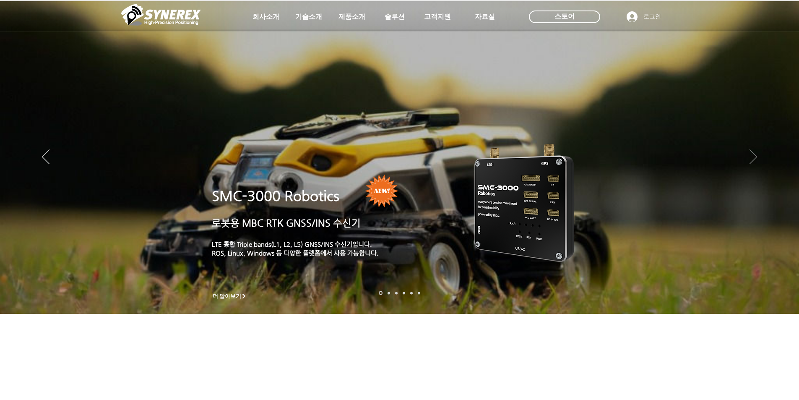
click at [756, 156] on icon "다음" at bounding box center [753, 156] width 8 height 15
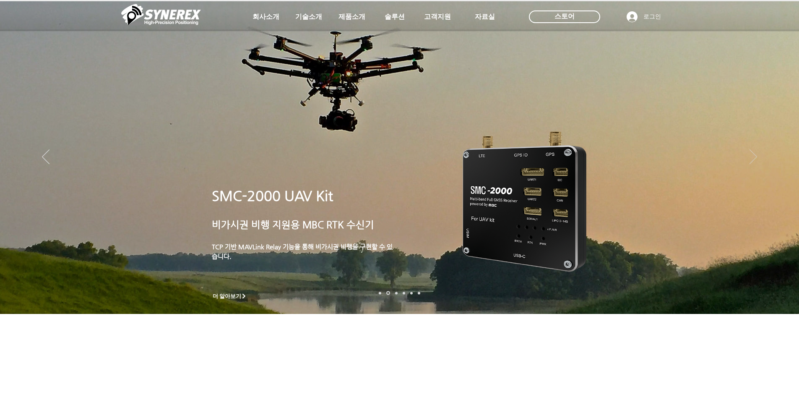
click at [753, 159] on icon "다음" at bounding box center [753, 156] width 8 height 15
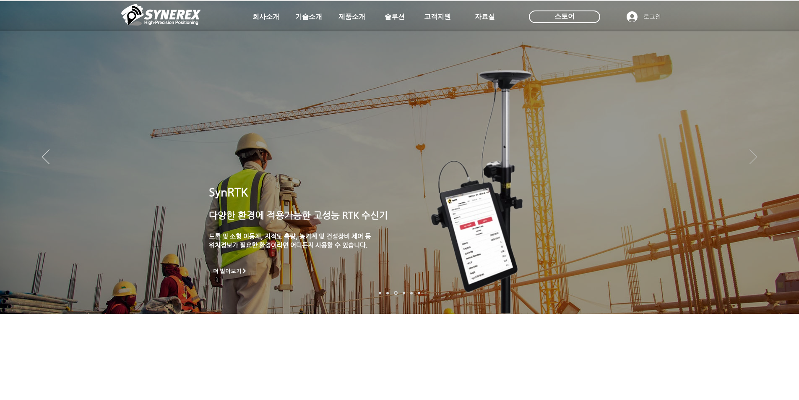
click at [752, 160] on icon "다음" at bounding box center [753, 156] width 8 height 15
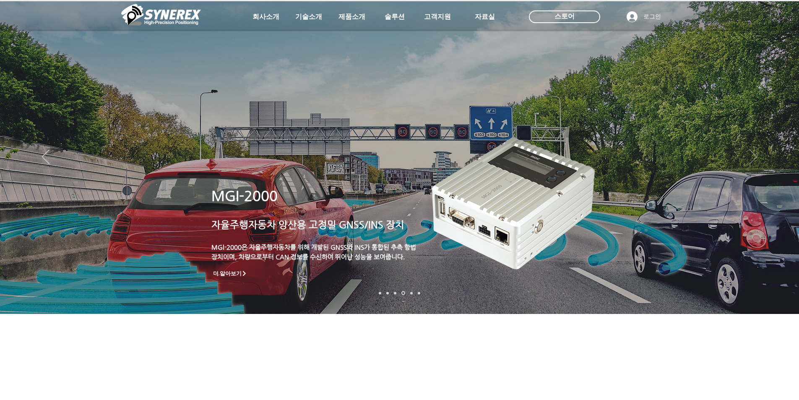
click at [752, 160] on icon "다음" at bounding box center [753, 156] width 8 height 15
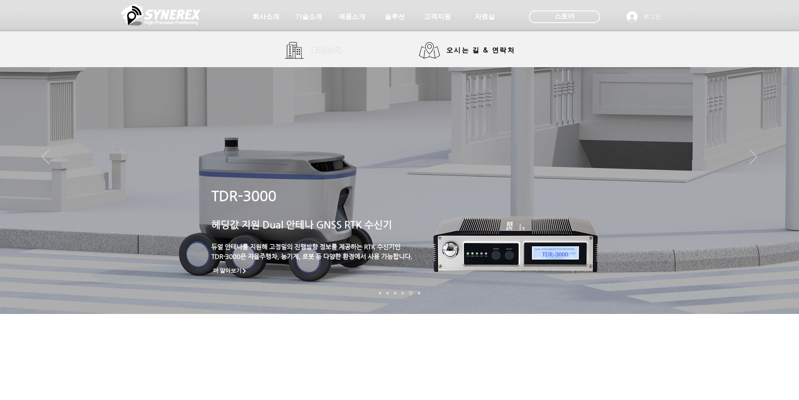
click at [304, 52] on link "회사소개" at bounding box center [316, 50] width 63 height 17
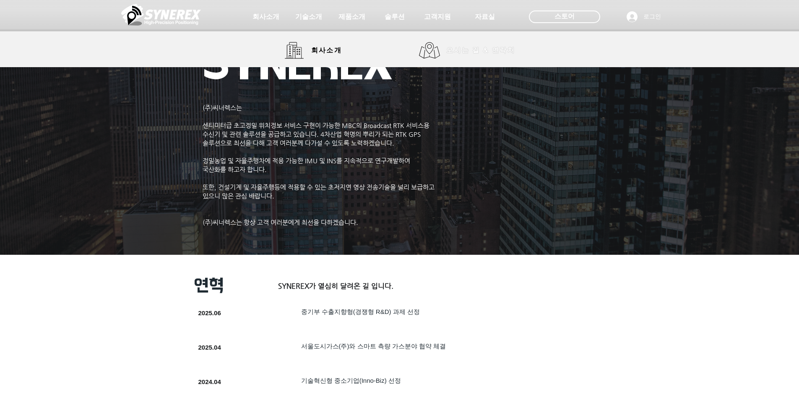
click at [448, 54] on span "오시는 길 & 연락처" at bounding box center [480, 50] width 69 height 9
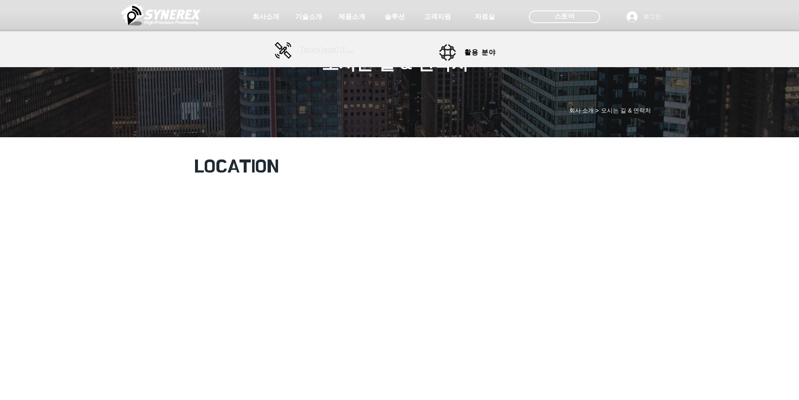
click at [313, 51] on span "Broadcast RTK" at bounding box center [328, 51] width 57 height 8
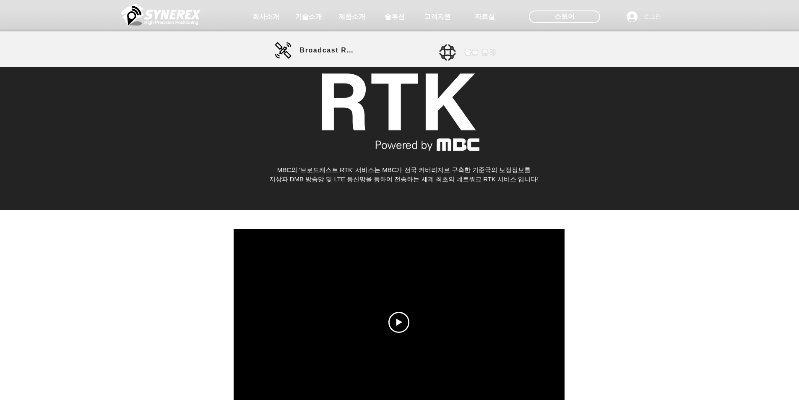
click at [471, 55] on span "활용 분야" at bounding box center [480, 52] width 32 height 9
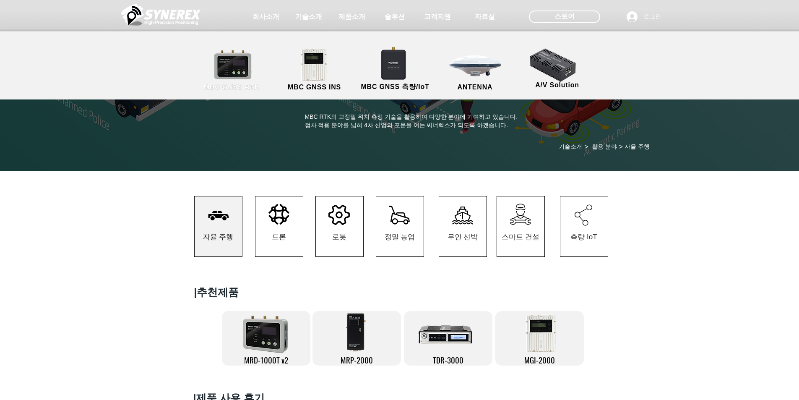
click at [246, 64] on link "MBC GNSS RTK" at bounding box center [231, 70] width 75 height 44
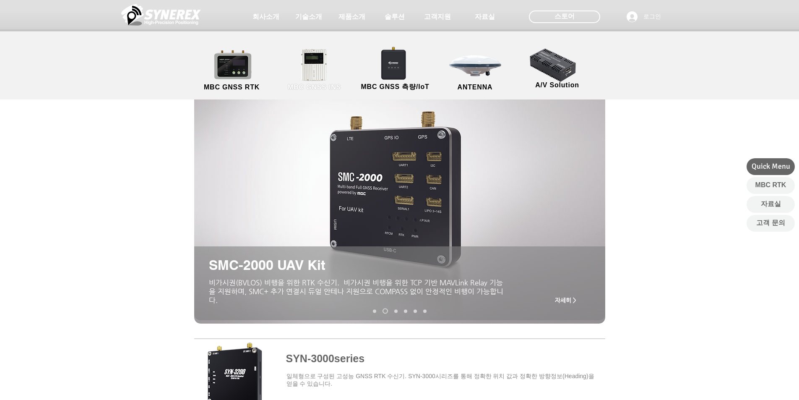
click at [314, 72] on link "MBC GNSS INS" at bounding box center [314, 70] width 75 height 44
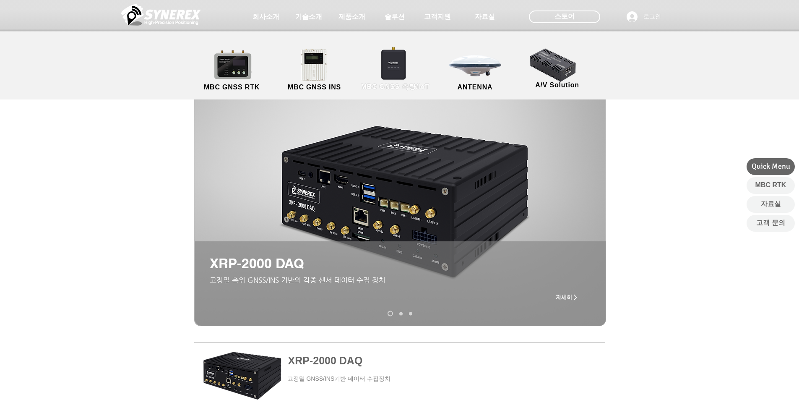
click at [395, 70] on link "MBC GNSS 측량/IoT" at bounding box center [395, 70] width 82 height 44
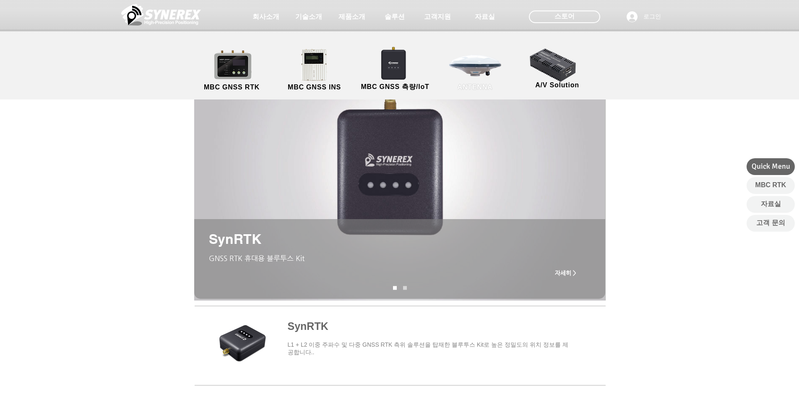
click at [455, 66] on link "ANTENNA" at bounding box center [474, 70] width 75 height 44
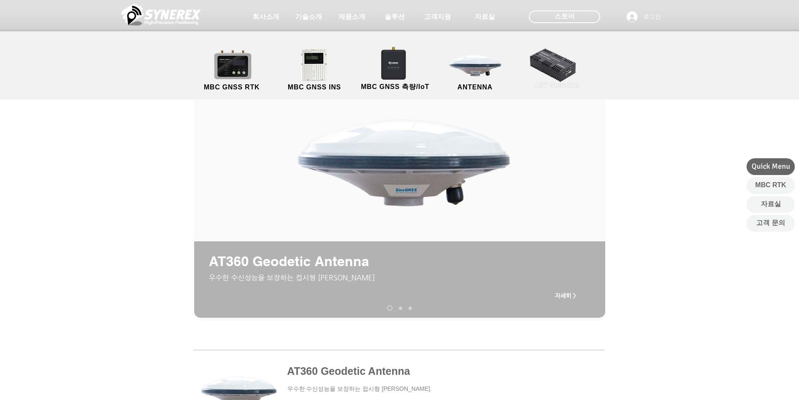
click at [554, 60] on link "A/V Solution" at bounding box center [557, 68] width 75 height 44
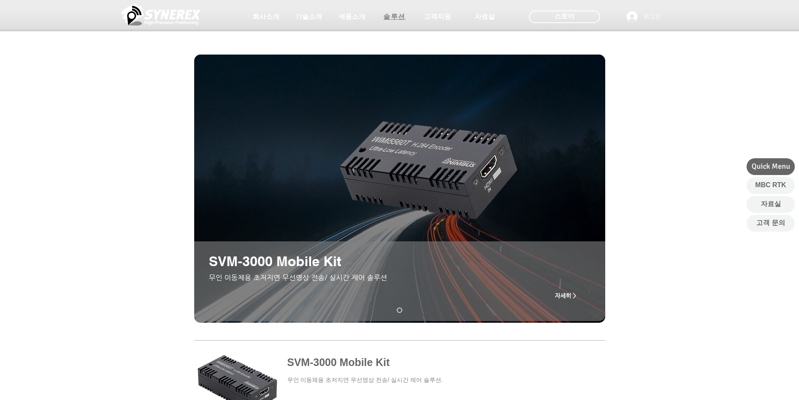
click at [396, 18] on span "솔루션" at bounding box center [394, 17] width 22 height 9
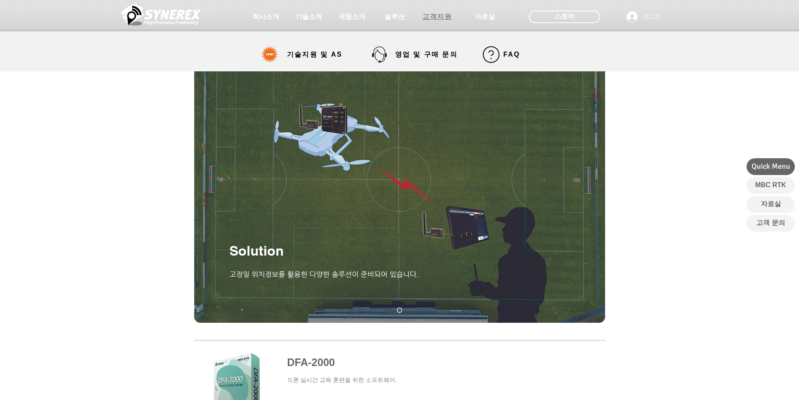
click at [436, 17] on span "고객지원" at bounding box center [436, 17] width 29 height 9
select select "******"
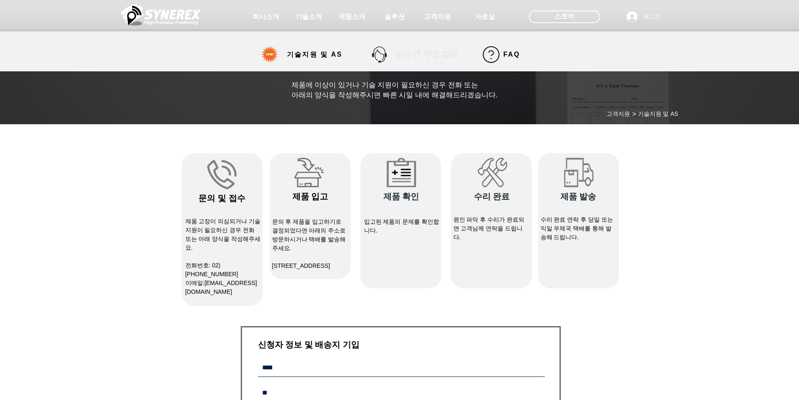
click at [422, 54] on span "영업 및 구매 문의" at bounding box center [426, 54] width 62 height 9
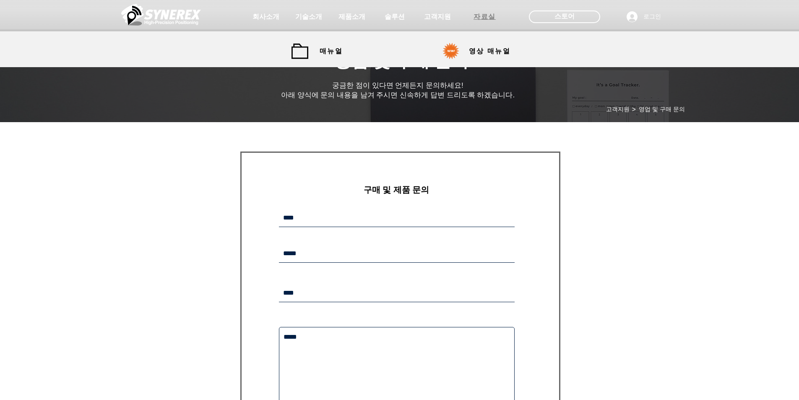
click at [485, 16] on span "자료실" at bounding box center [484, 17] width 22 height 9
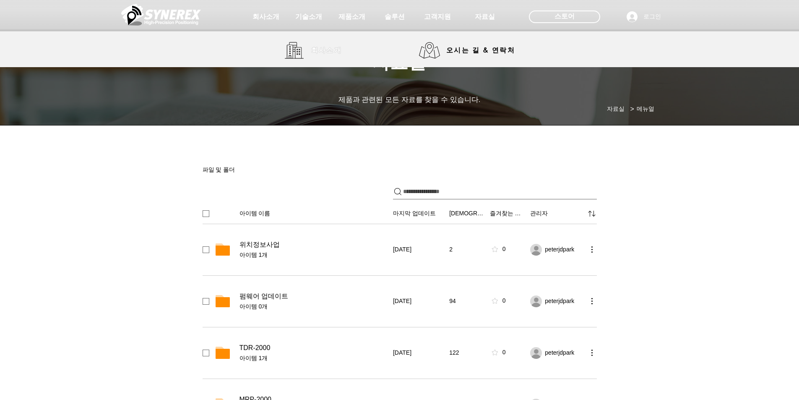
click at [309, 51] on span "회사소개" at bounding box center [327, 50] width 42 height 17
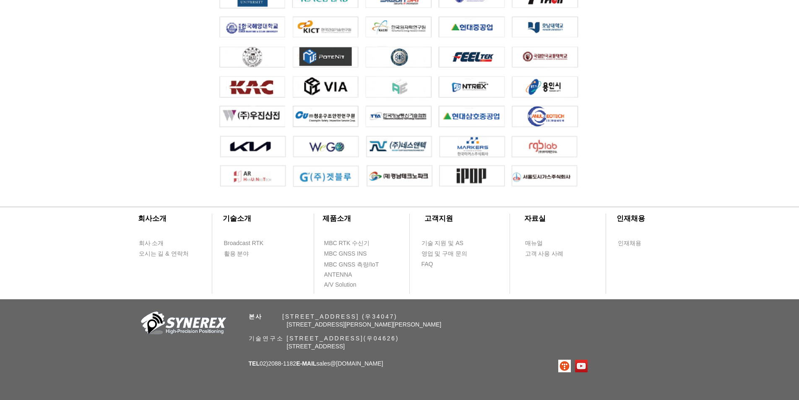
scroll to position [1845, 0]
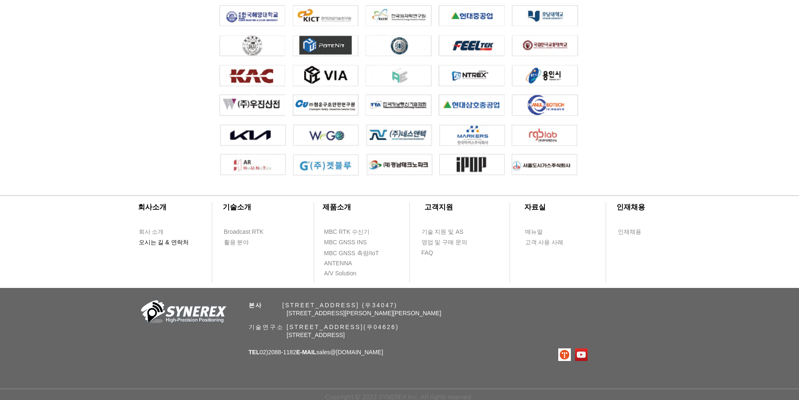
click at [185, 238] on span "오시는 길 & 연락처" at bounding box center [164, 242] width 50 height 8
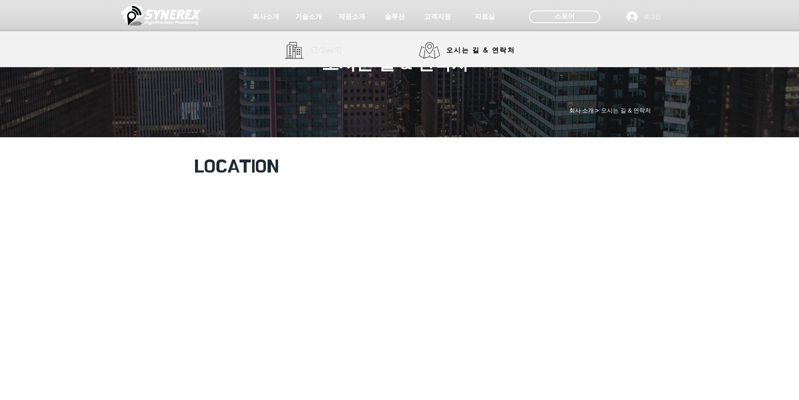
click at [334, 52] on span "회사소개" at bounding box center [326, 50] width 31 height 9
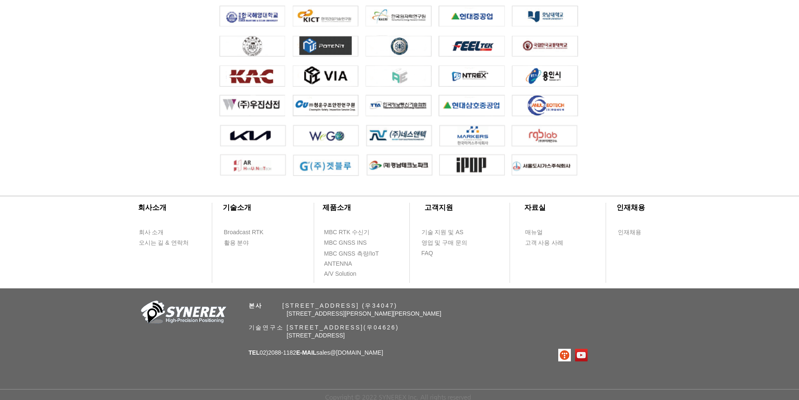
scroll to position [1845, 0]
drag, startPoint x: 646, startPoint y: 193, endPoint x: 245, endPoint y: 83, distance: 415.5
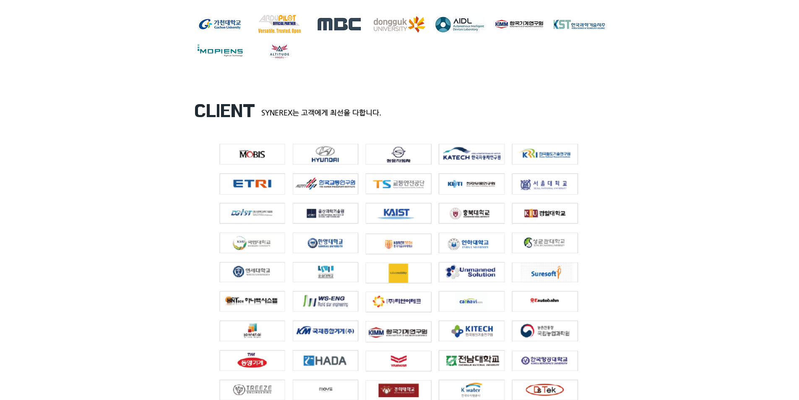
scroll to position [1383, 0]
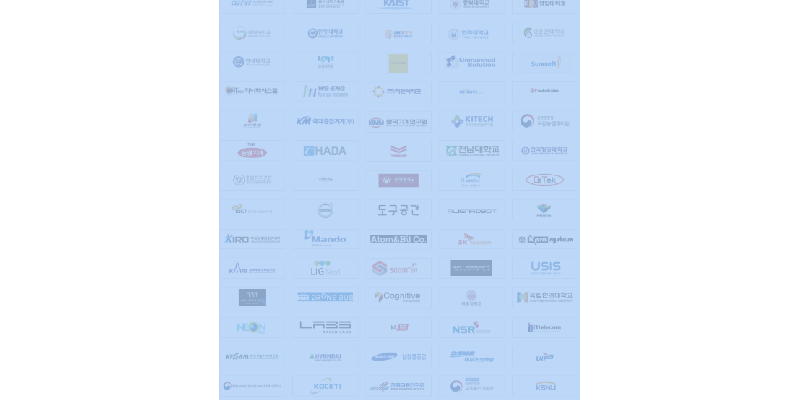
drag, startPoint x: 632, startPoint y: 167, endPoint x: 467, endPoint y: 164, distance: 165.3
click at [454, 161] on section "CLIENT SYNEREX는 고객에게 최선을 다합니다." at bounding box center [399, 257] width 799 height 764
click at [681, 187] on div at bounding box center [399, 257] width 799 height 764
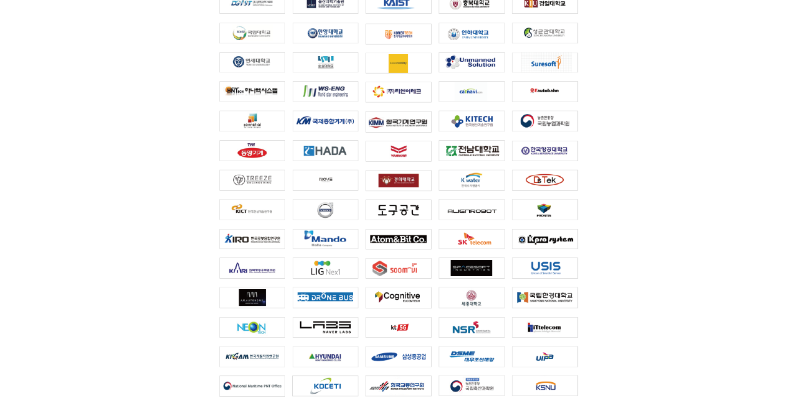
scroll to position [1258, 0]
